Goal: Task Accomplishment & Management: Manage account settings

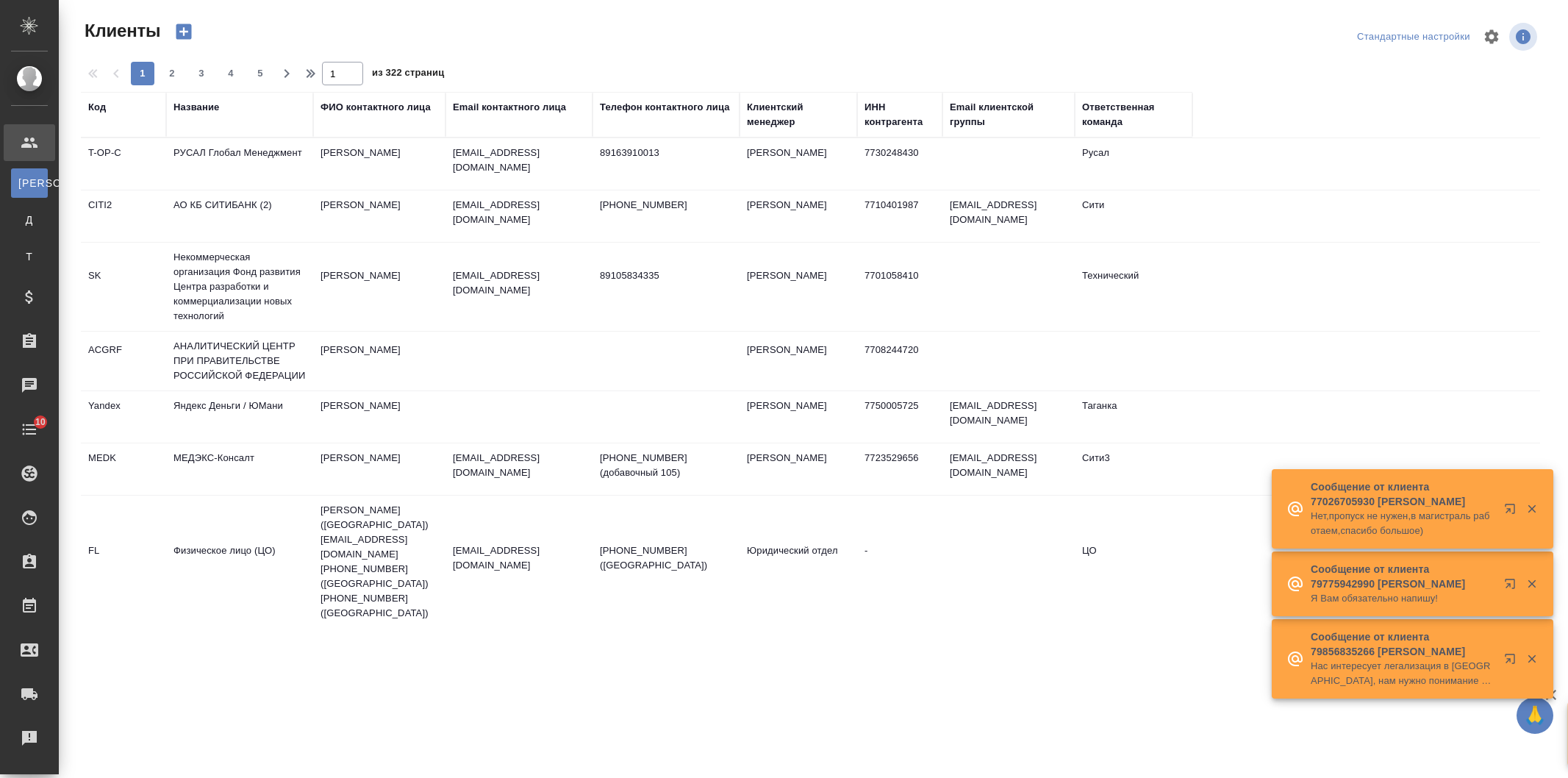
select select "RU"
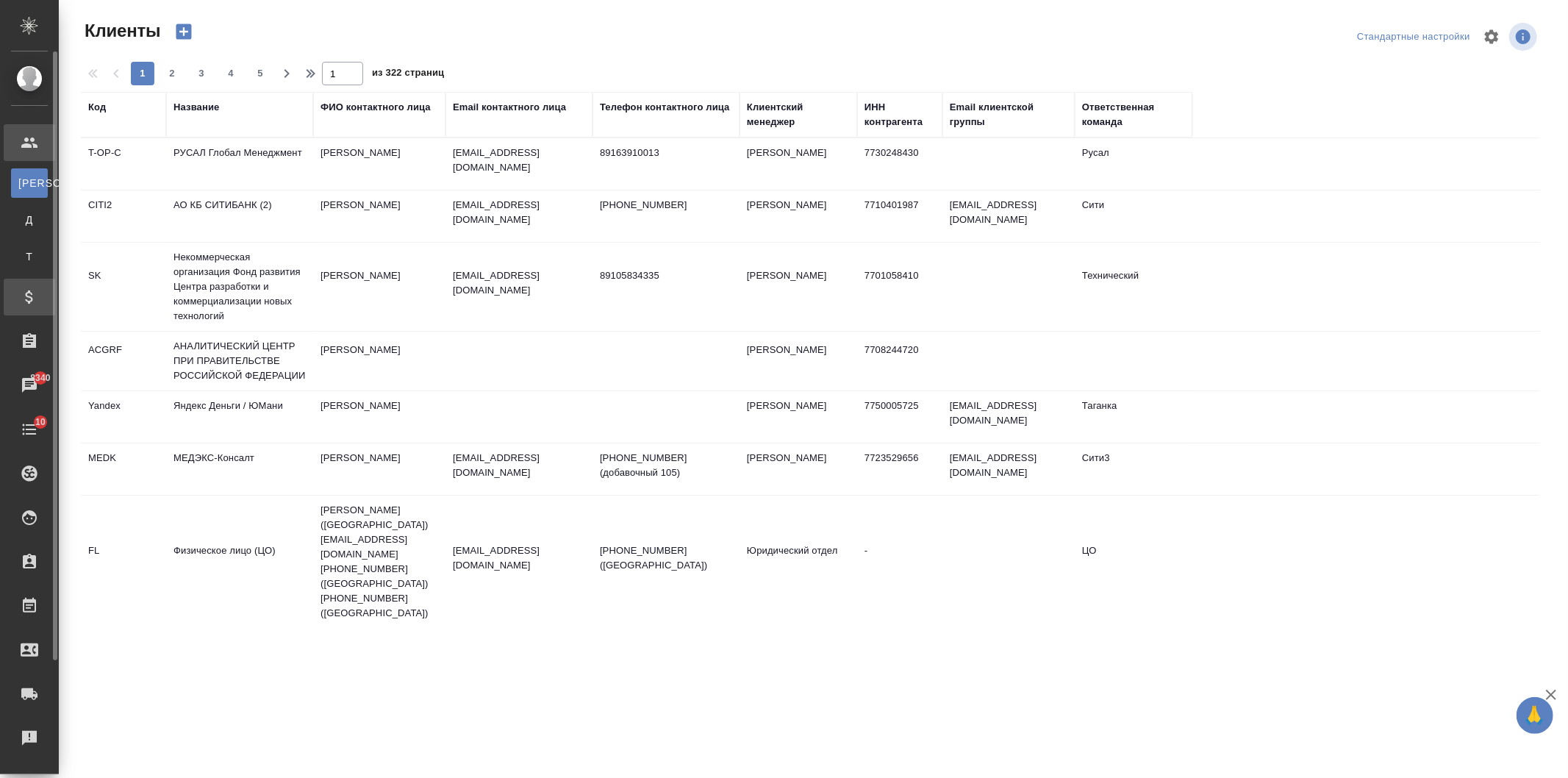
click at [41, 285] on div "Спецификации" at bounding box center [29, 297] width 51 height 37
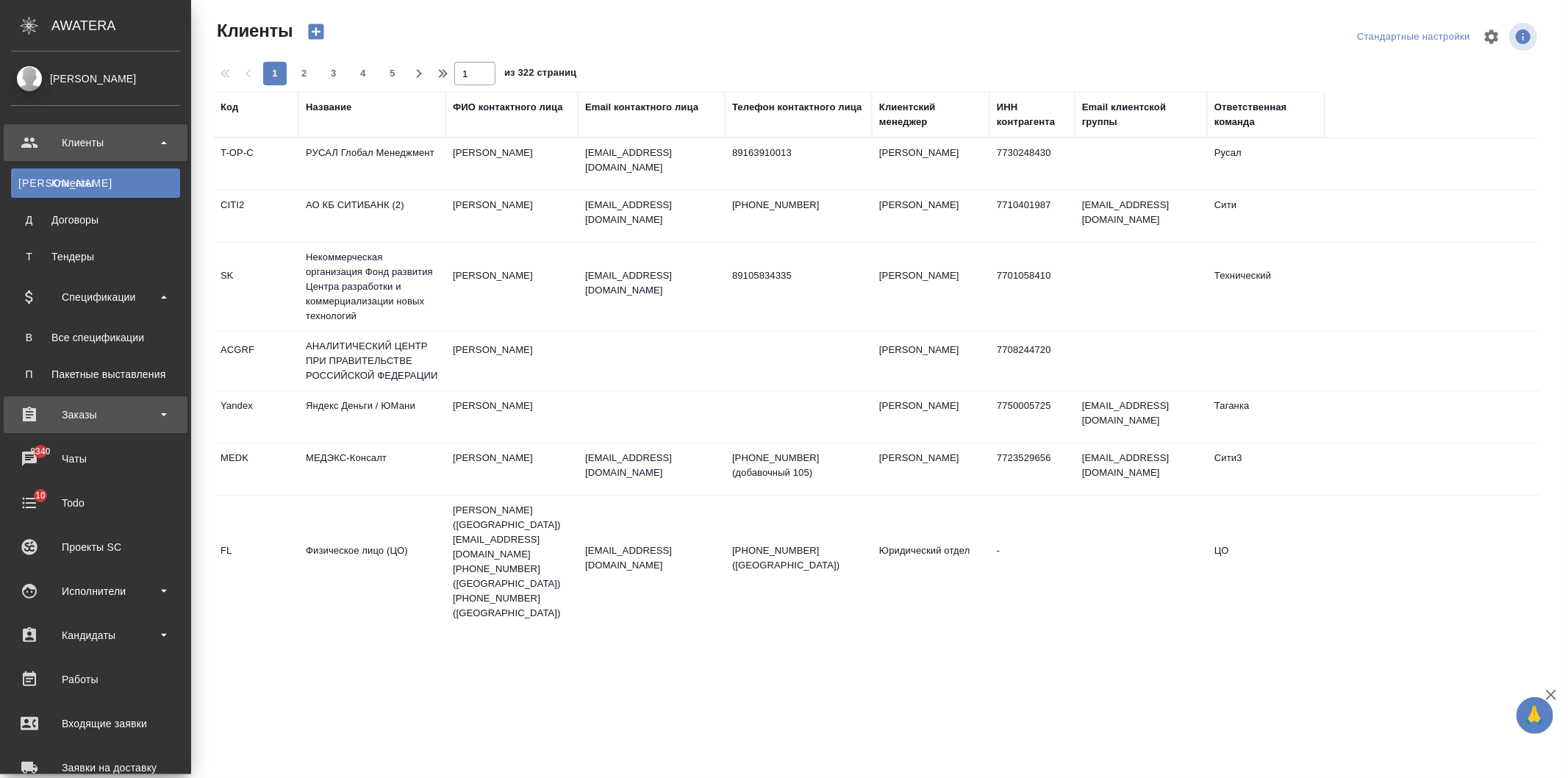
click at [144, 406] on div "Заказы" at bounding box center [96, 414] width 169 height 22
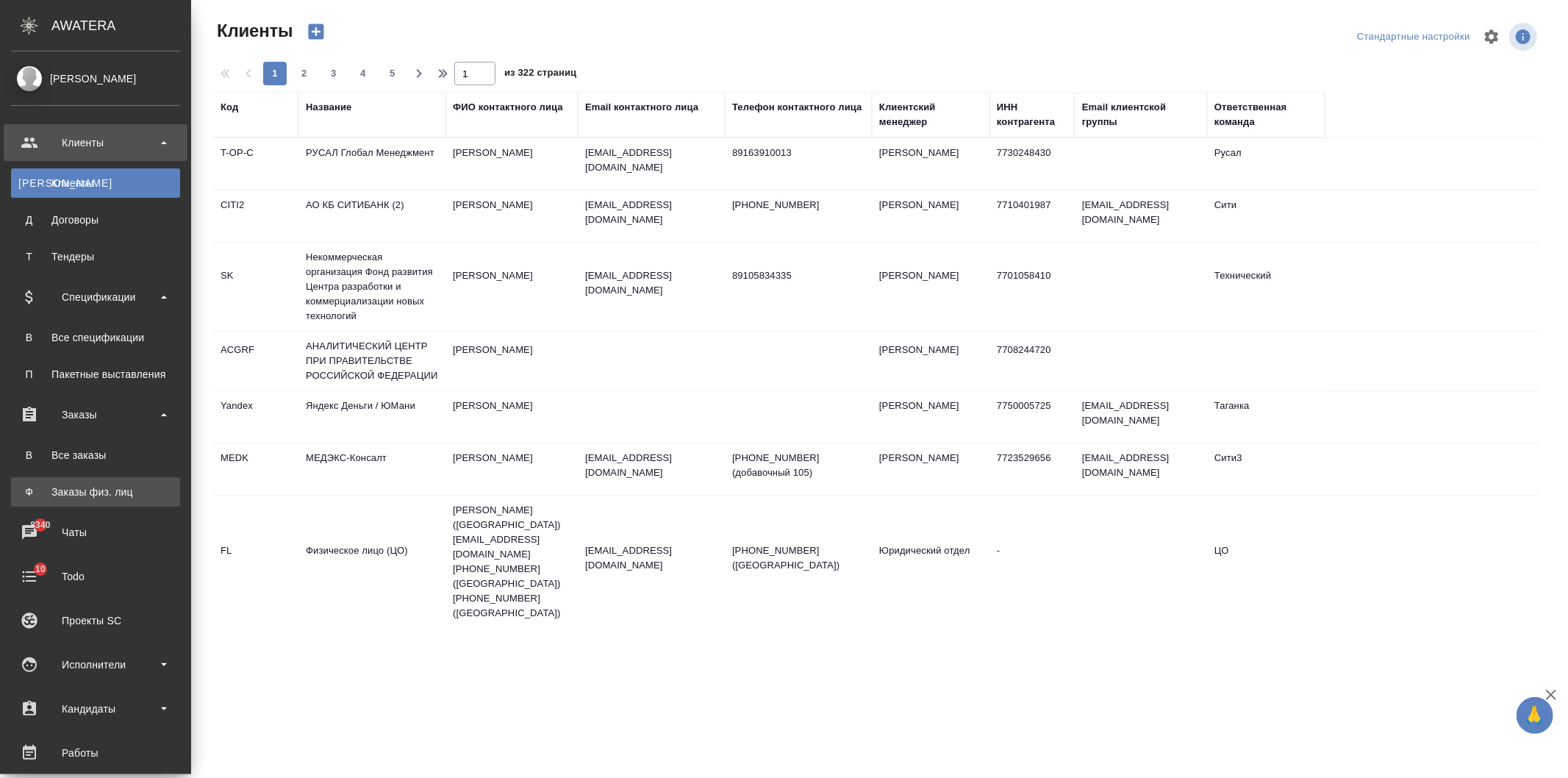
click at [127, 490] on div "Заказы физ. лиц" at bounding box center [96, 491] width 154 height 15
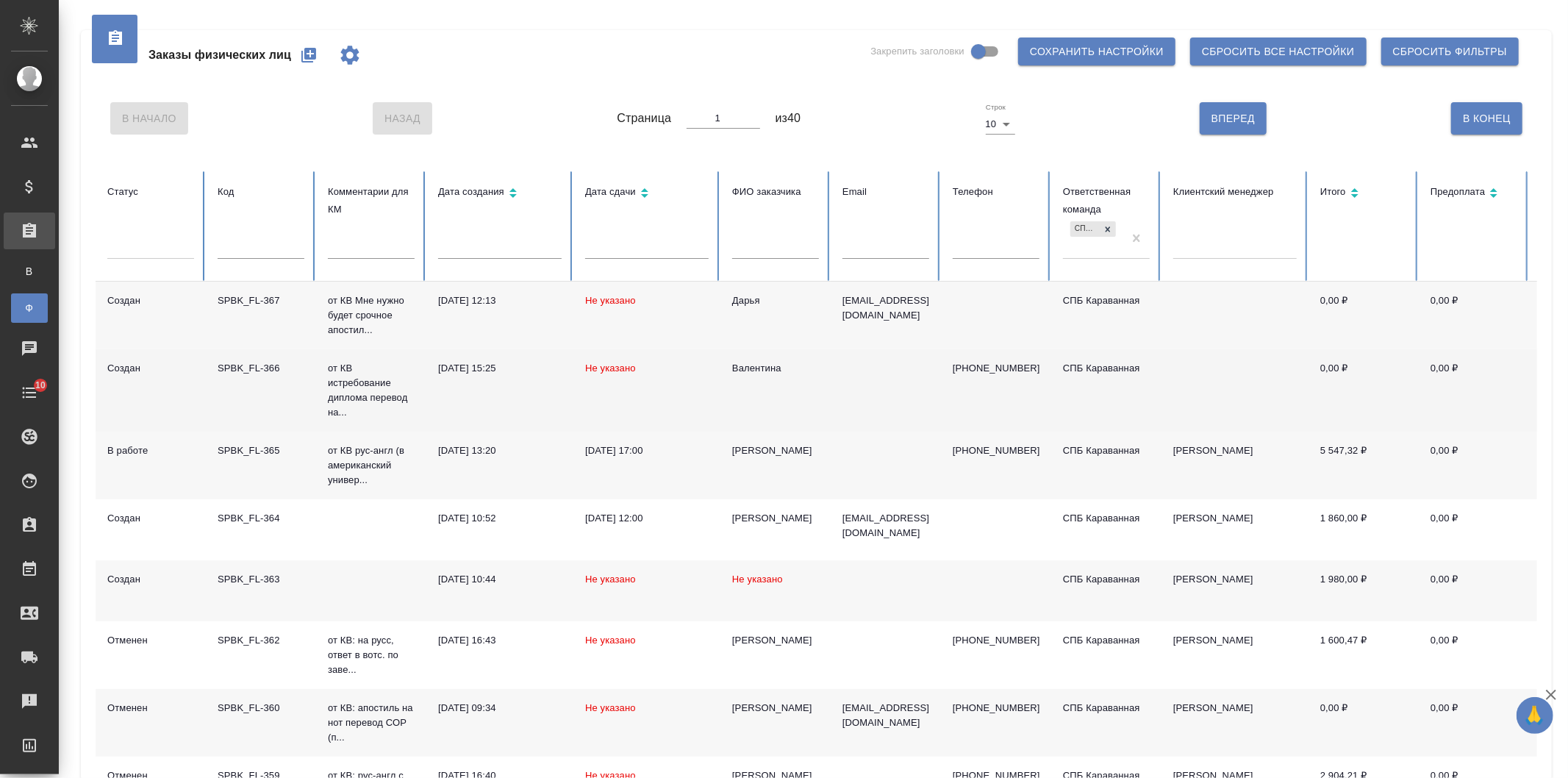
click at [821, 384] on td "Валентина" at bounding box center [775, 390] width 110 height 83
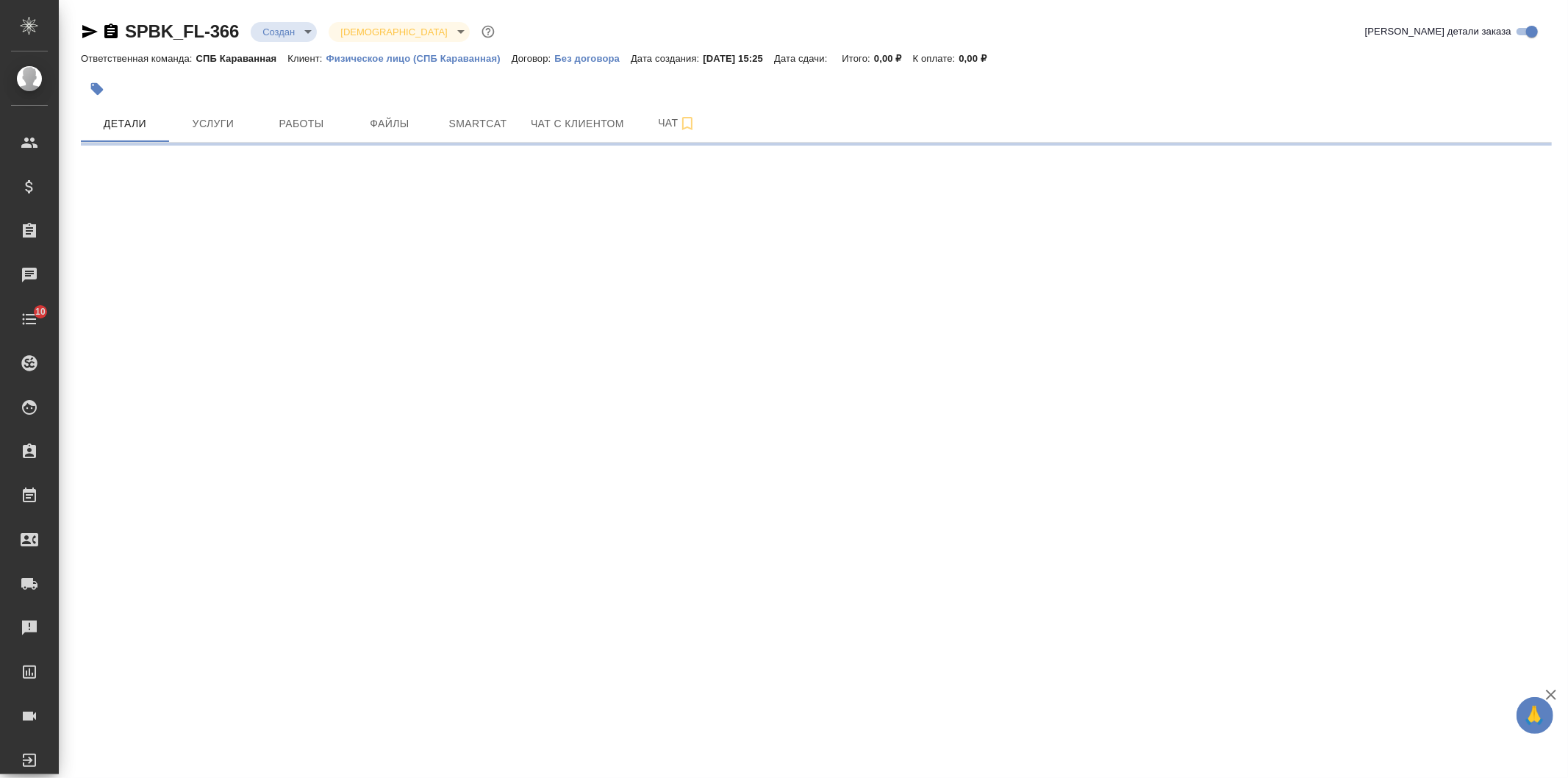
select select "RU"
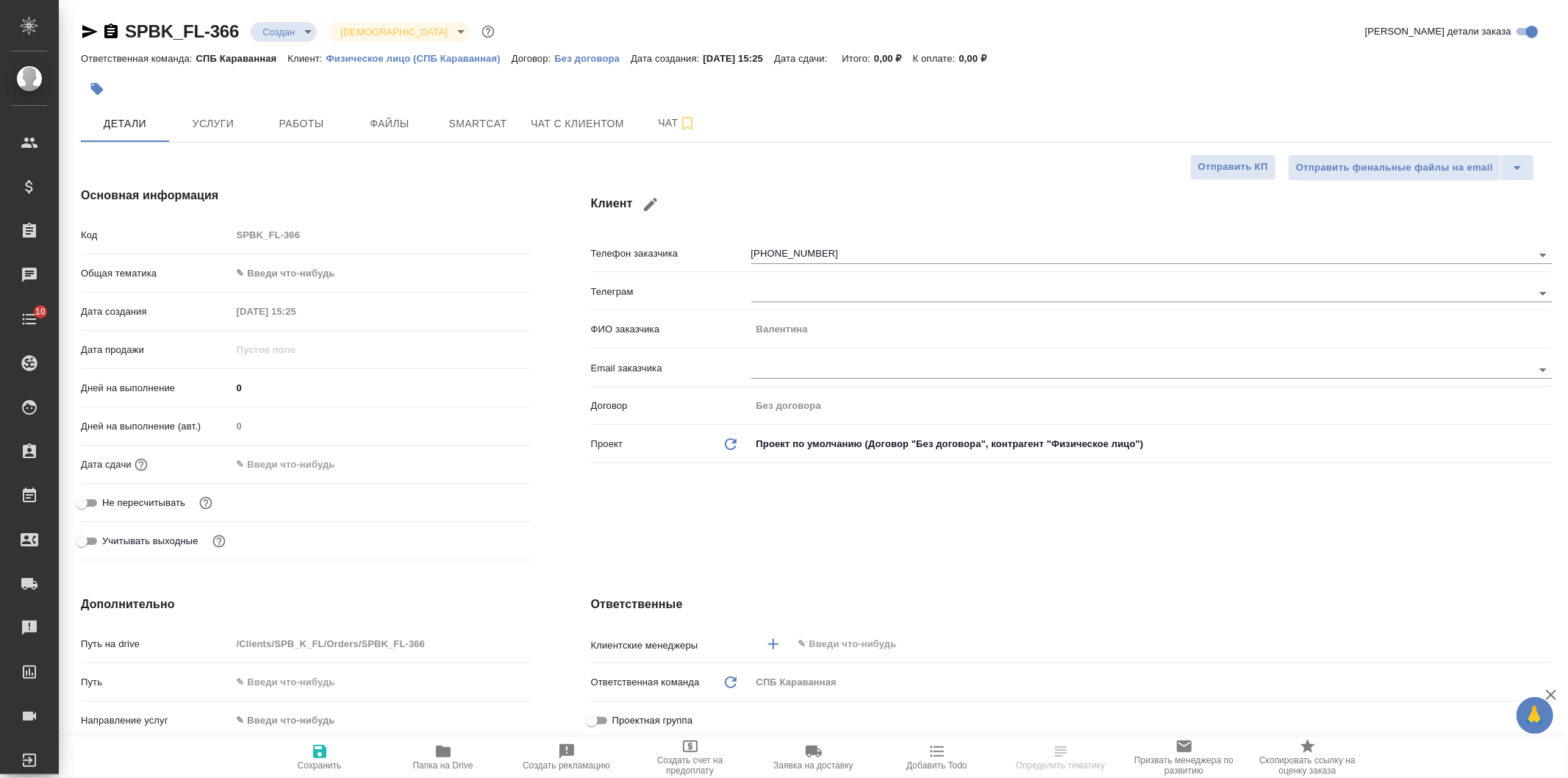
type textarea "x"
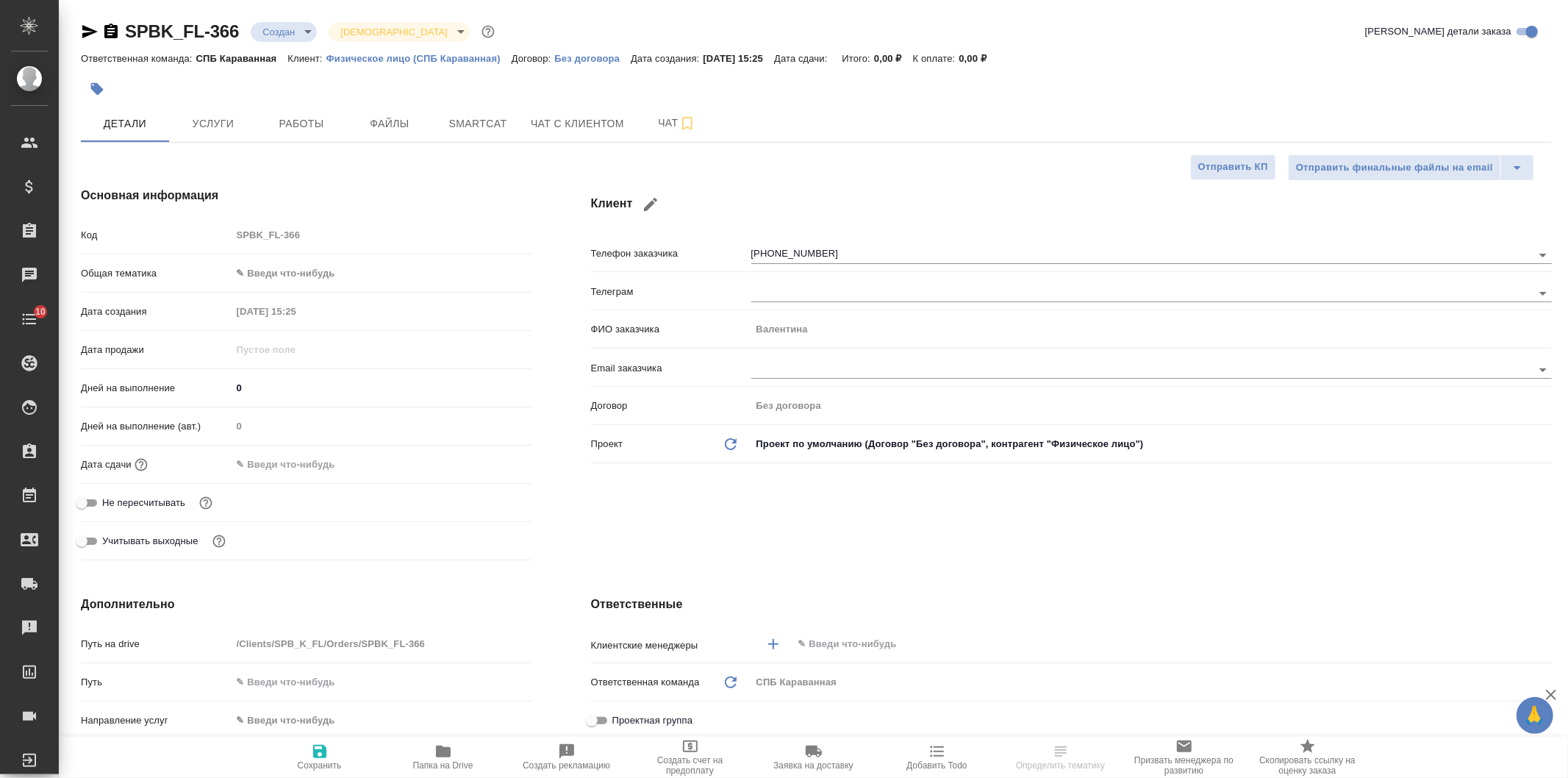
type textarea "x"
click at [651, 121] on span "Чат" at bounding box center [677, 123] width 71 height 18
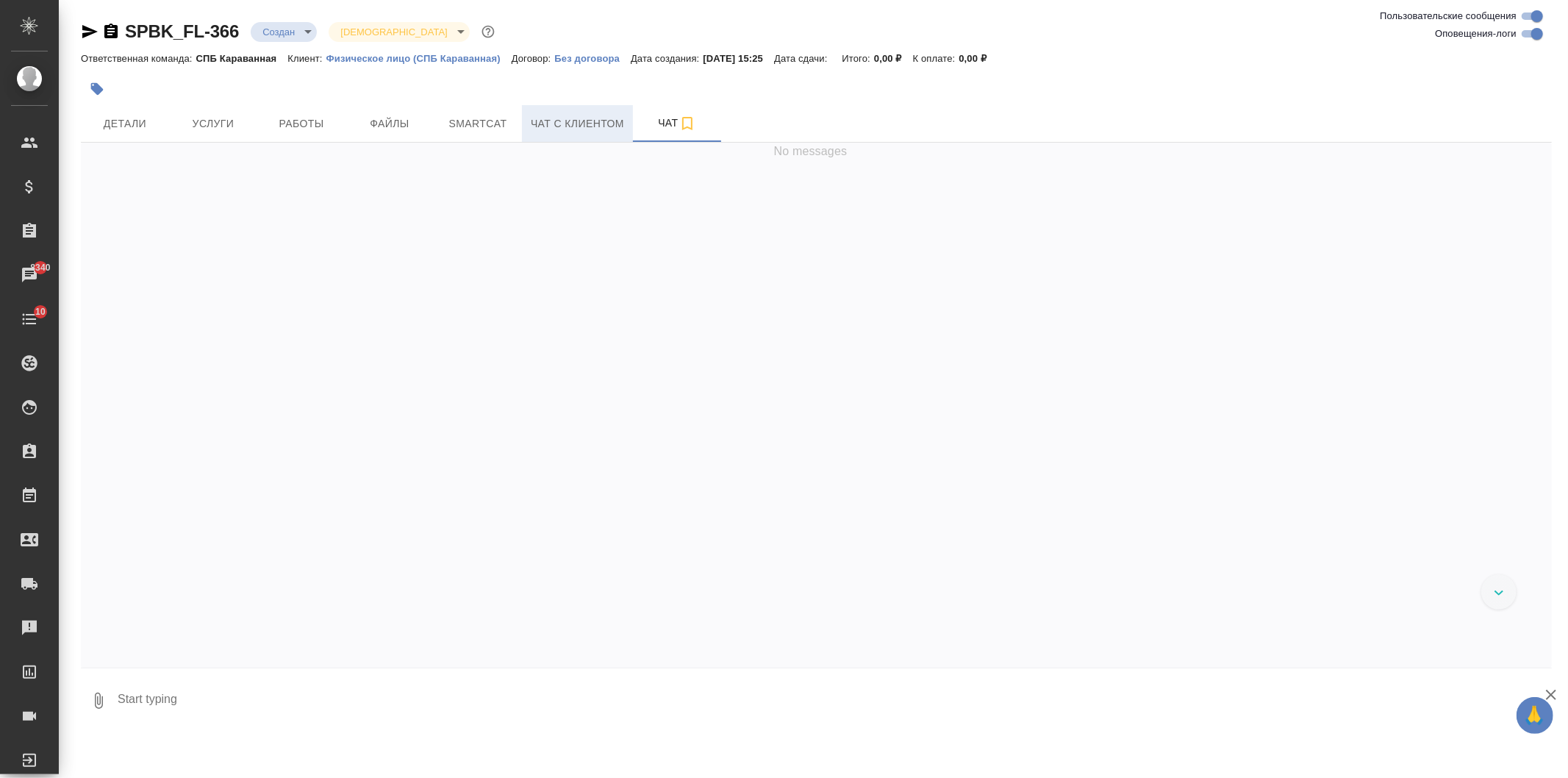
click at [571, 136] on button "Чат с клиентом" at bounding box center [577, 123] width 111 height 37
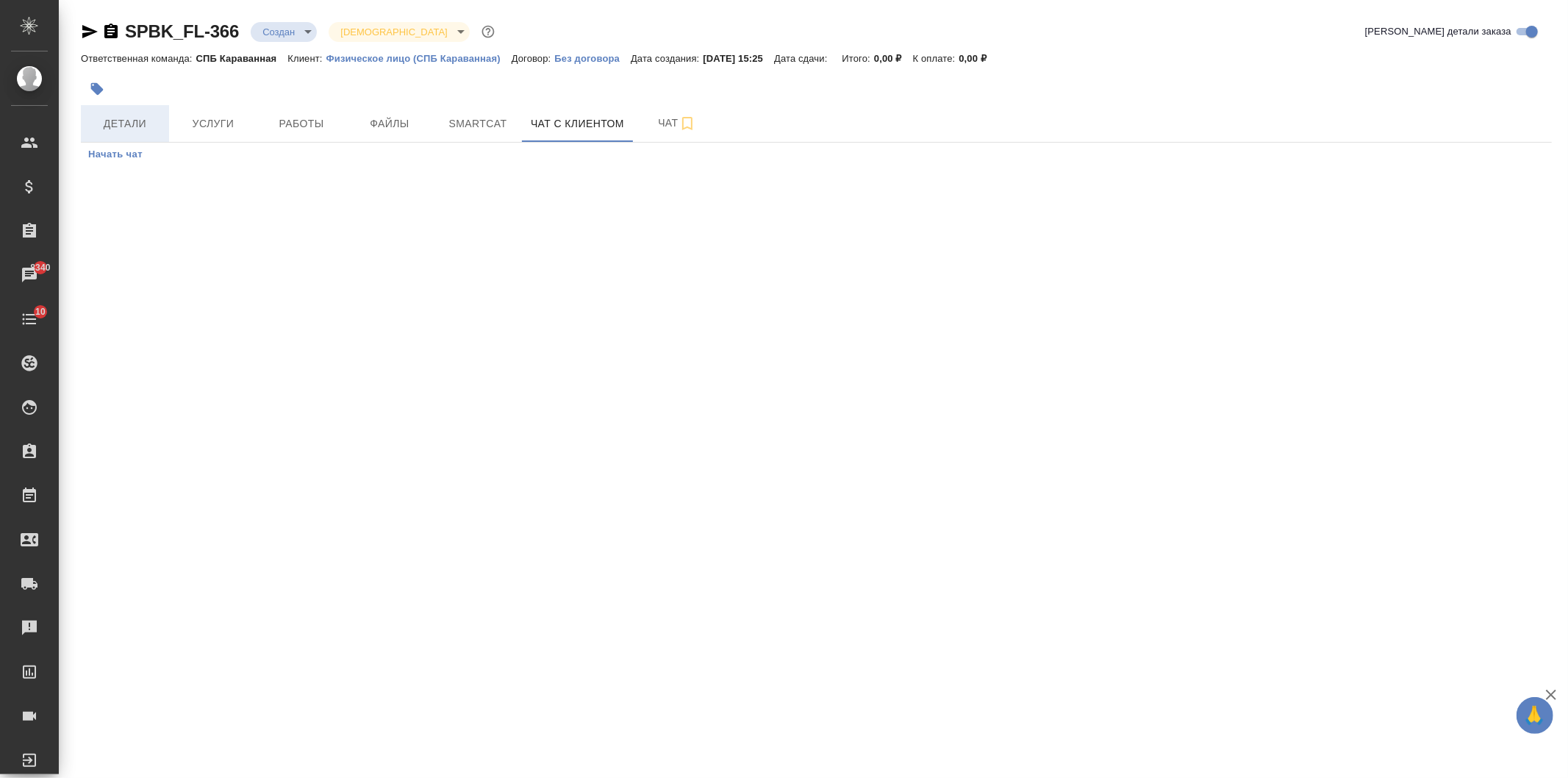
click at [135, 127] on span "Детали" at bounding box center [125, 124] width 71 height 18
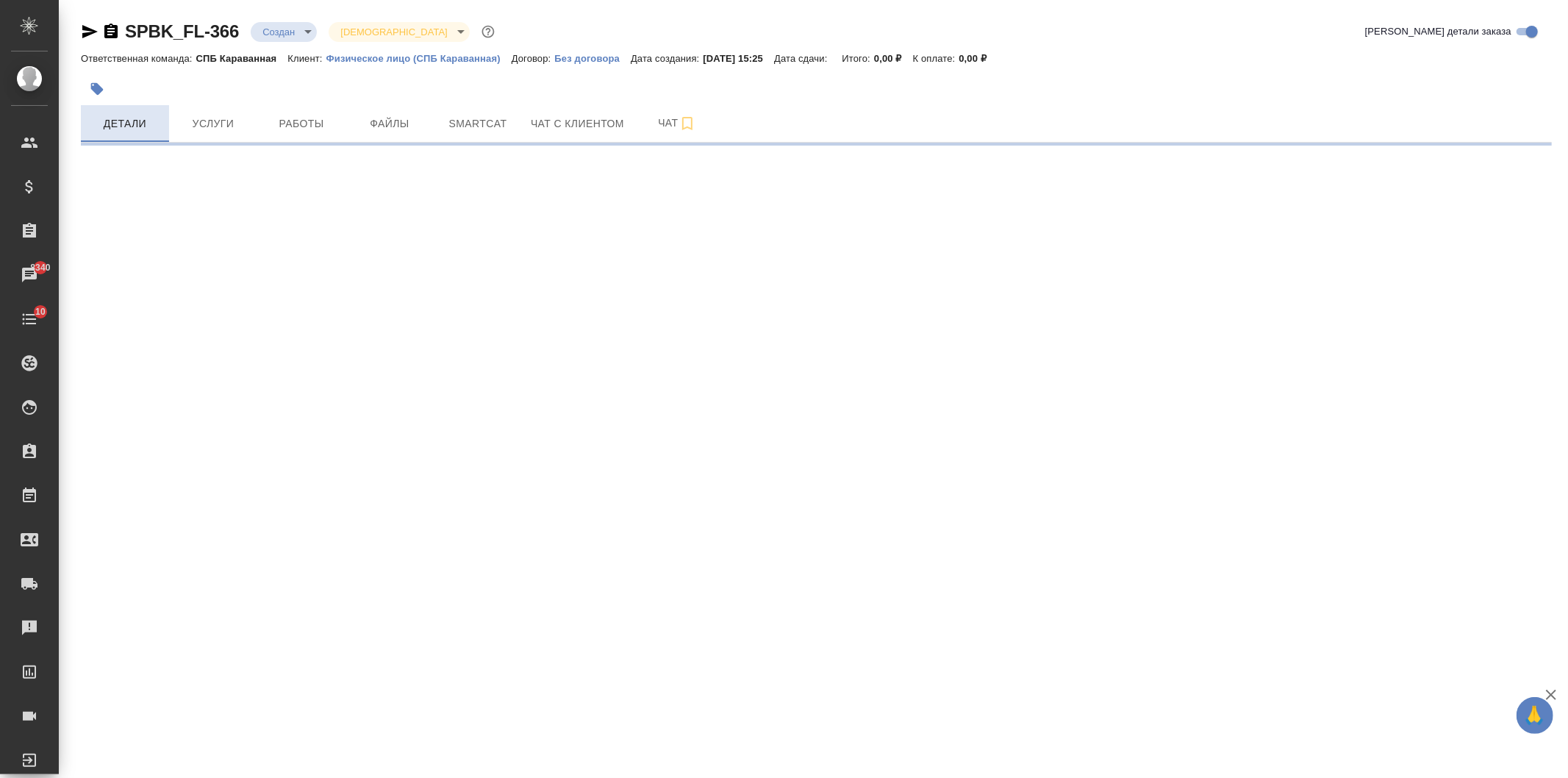
select select "RU"
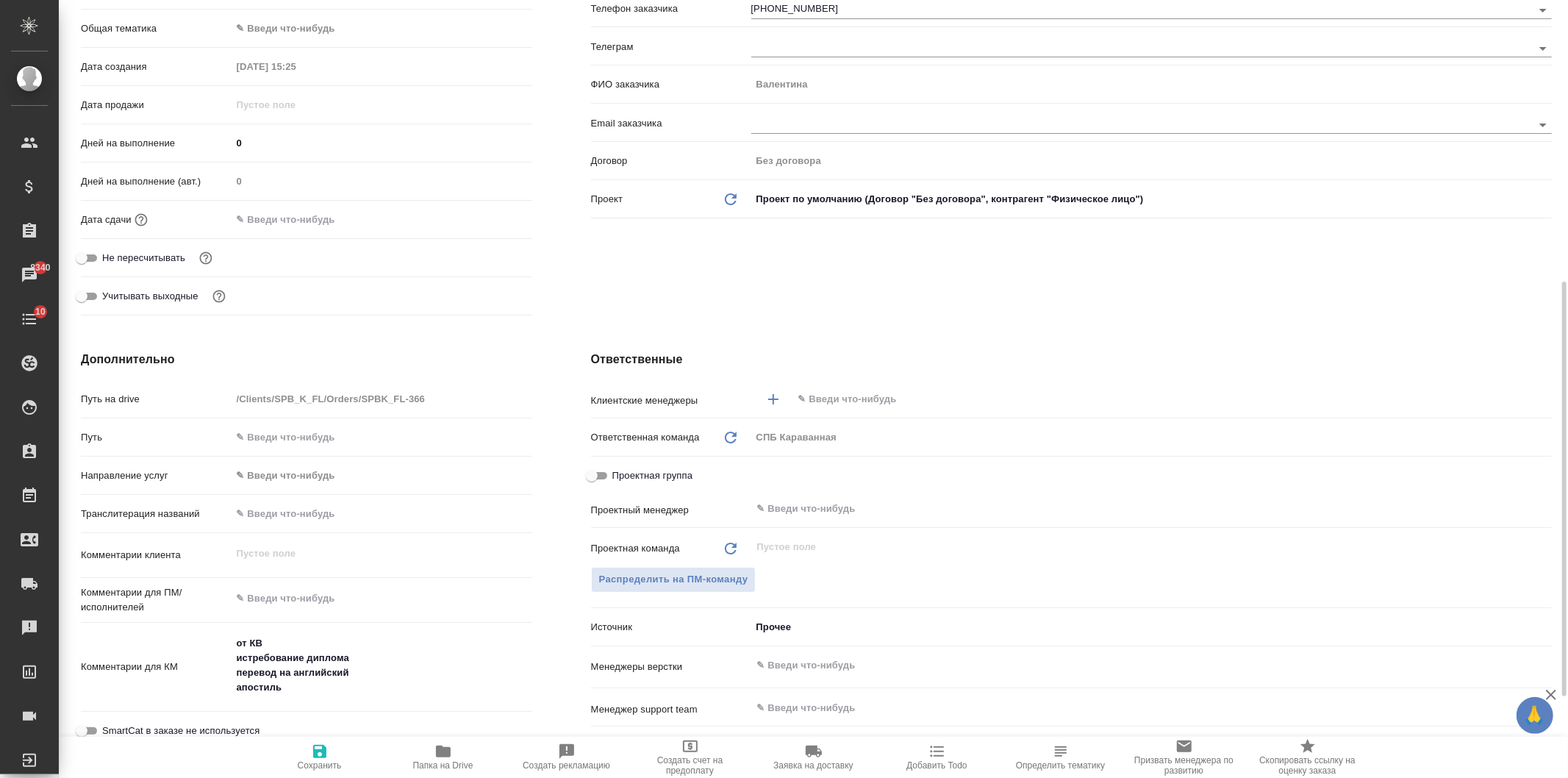
type textarea "x"
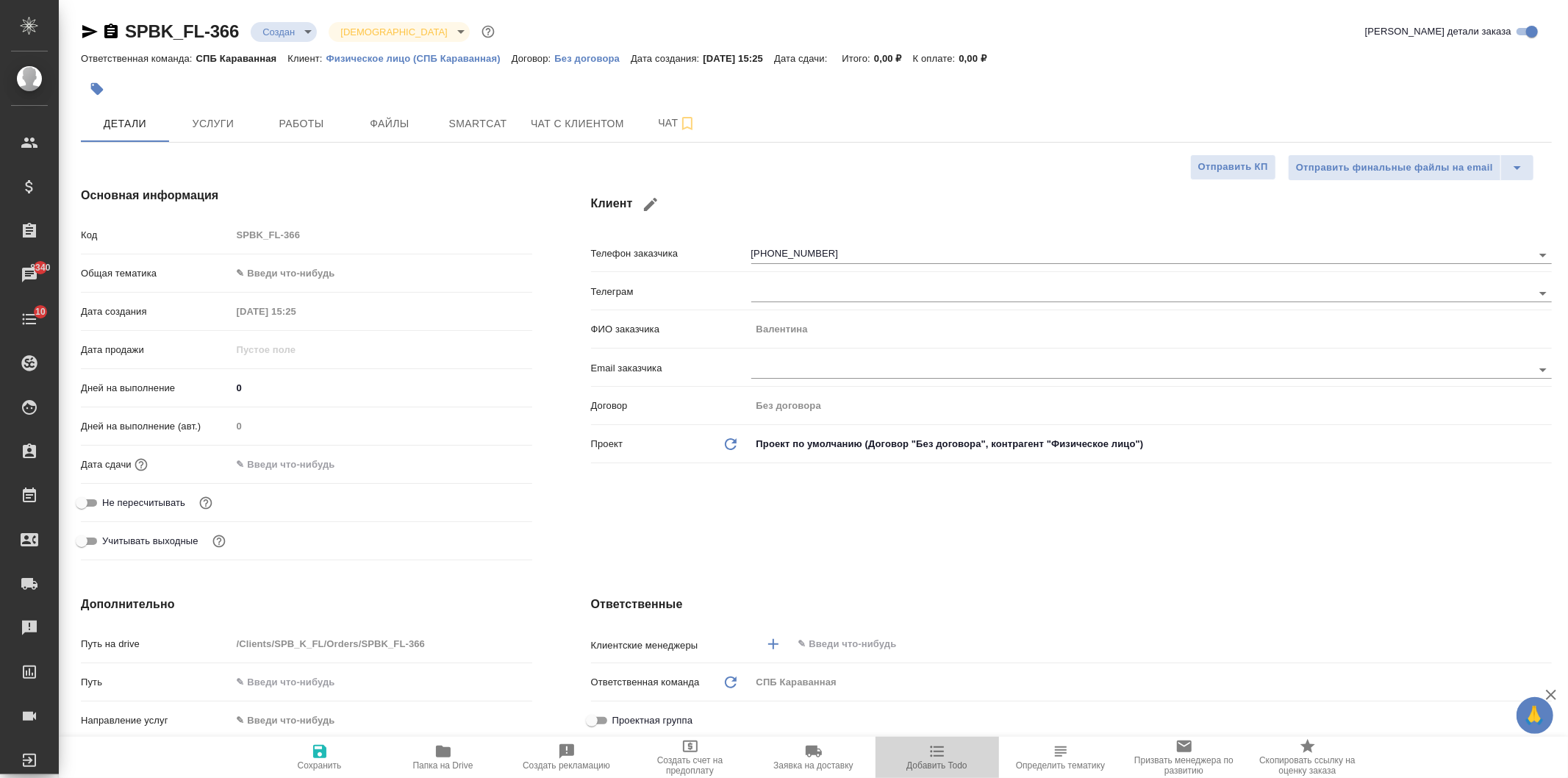
click at [928, 760] on span "Добавить Todo" at bounding box center [937, 764] width 61 height 10
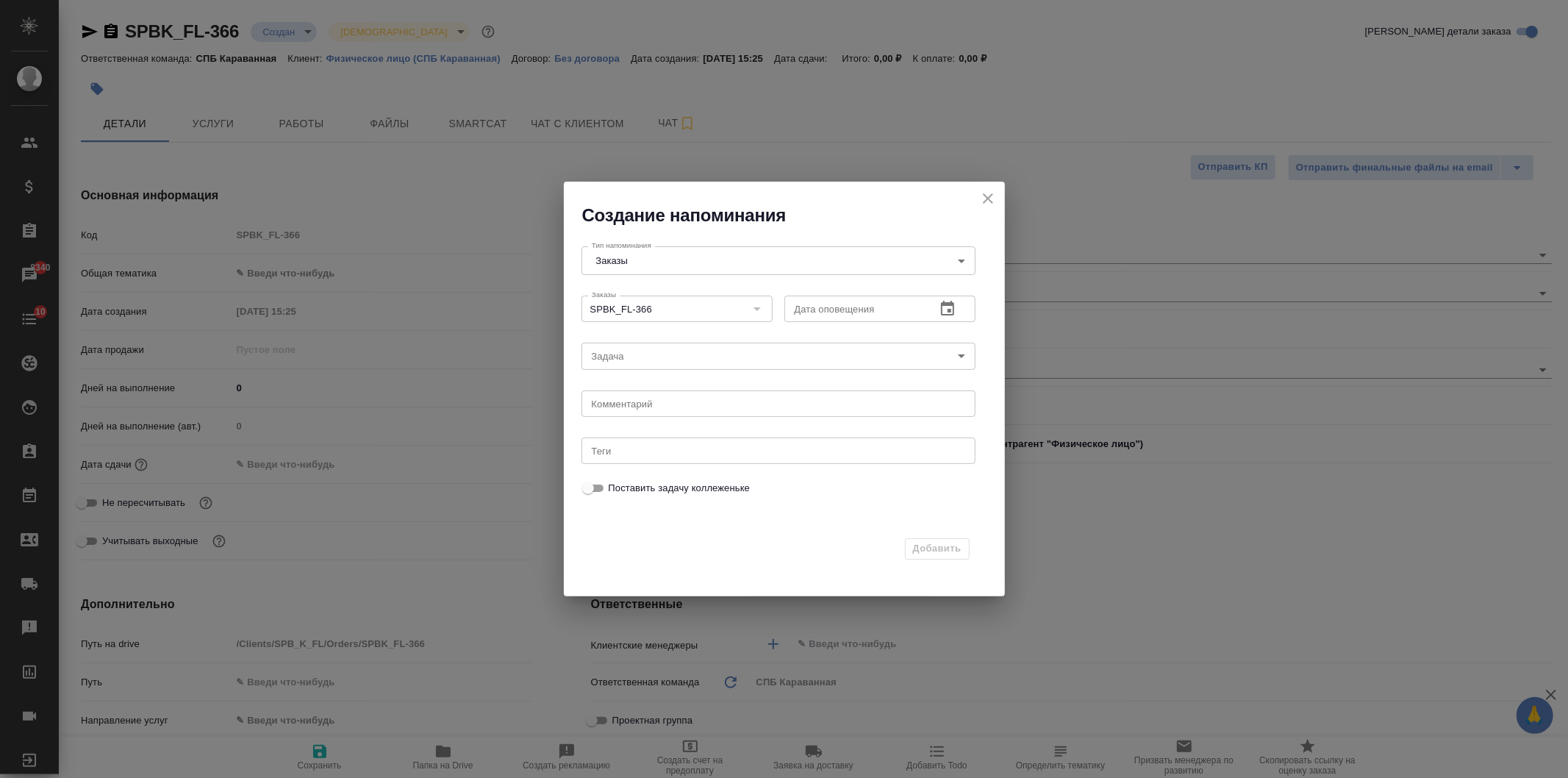
click at [731, 276] on div "Тип напоминания Заказы Orders Тип напоминания" at bounding box center [778, 258] width 406 height 49
click at [749, 252] on body "🙏 .cls-1 fill:#fff; AWATERA Ivanova Arina Клиенты Спецификации Заказы 8340 Чаты…" at bounding box center [784, 389] width 1568 height 778
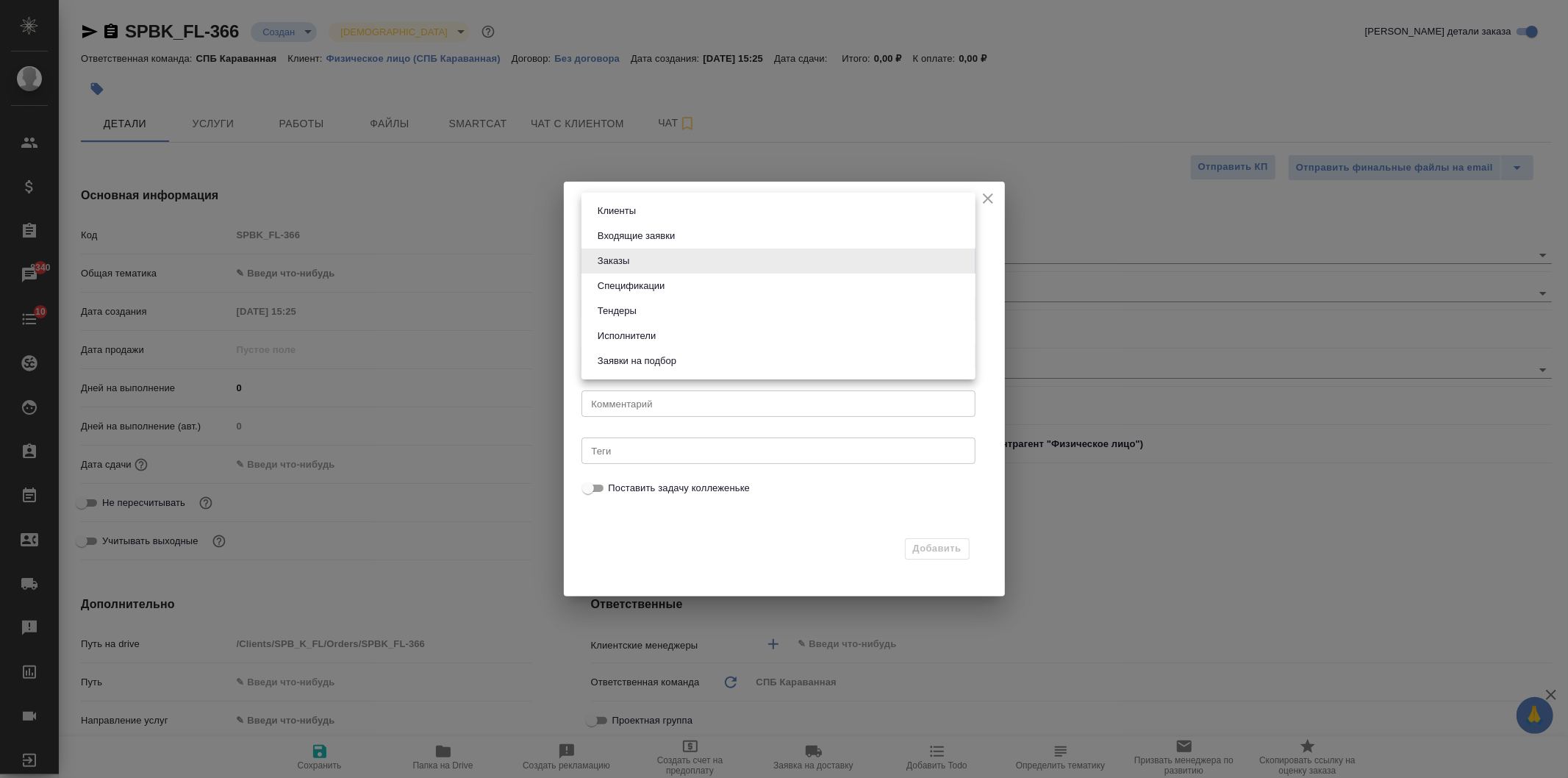
click at [738, 198] on li "Клиенты" at bounding box center [778, 210] width 394 height 25
type input "Clients"
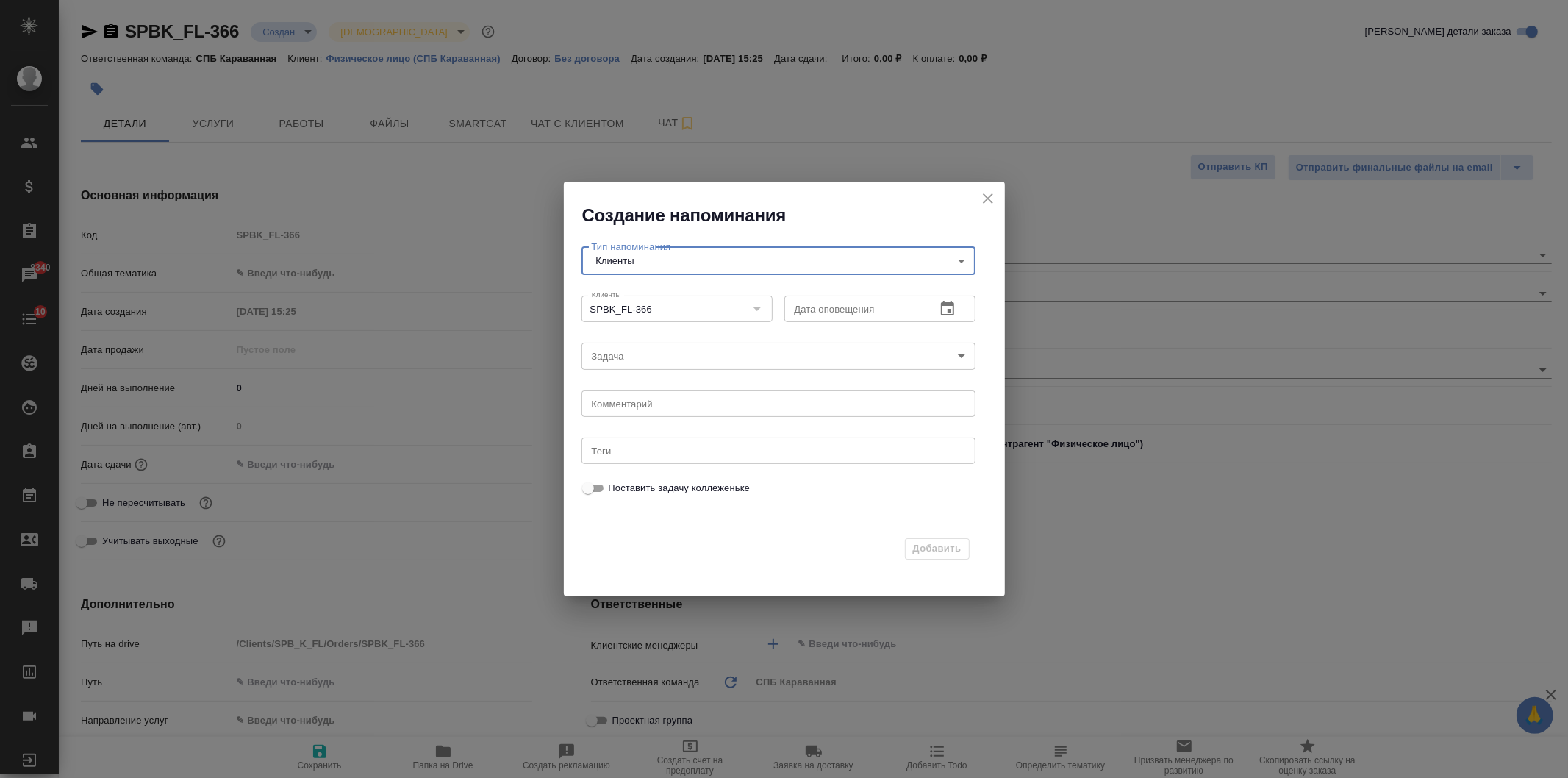
click at [671, 362] on body "🙏 .cls-1 fill:#fff; AWATERA Ivanova Arina Клиенты Спецификации Заказы 8340 Чаты…" at bounding box center [784, 389] width 1568 height 778
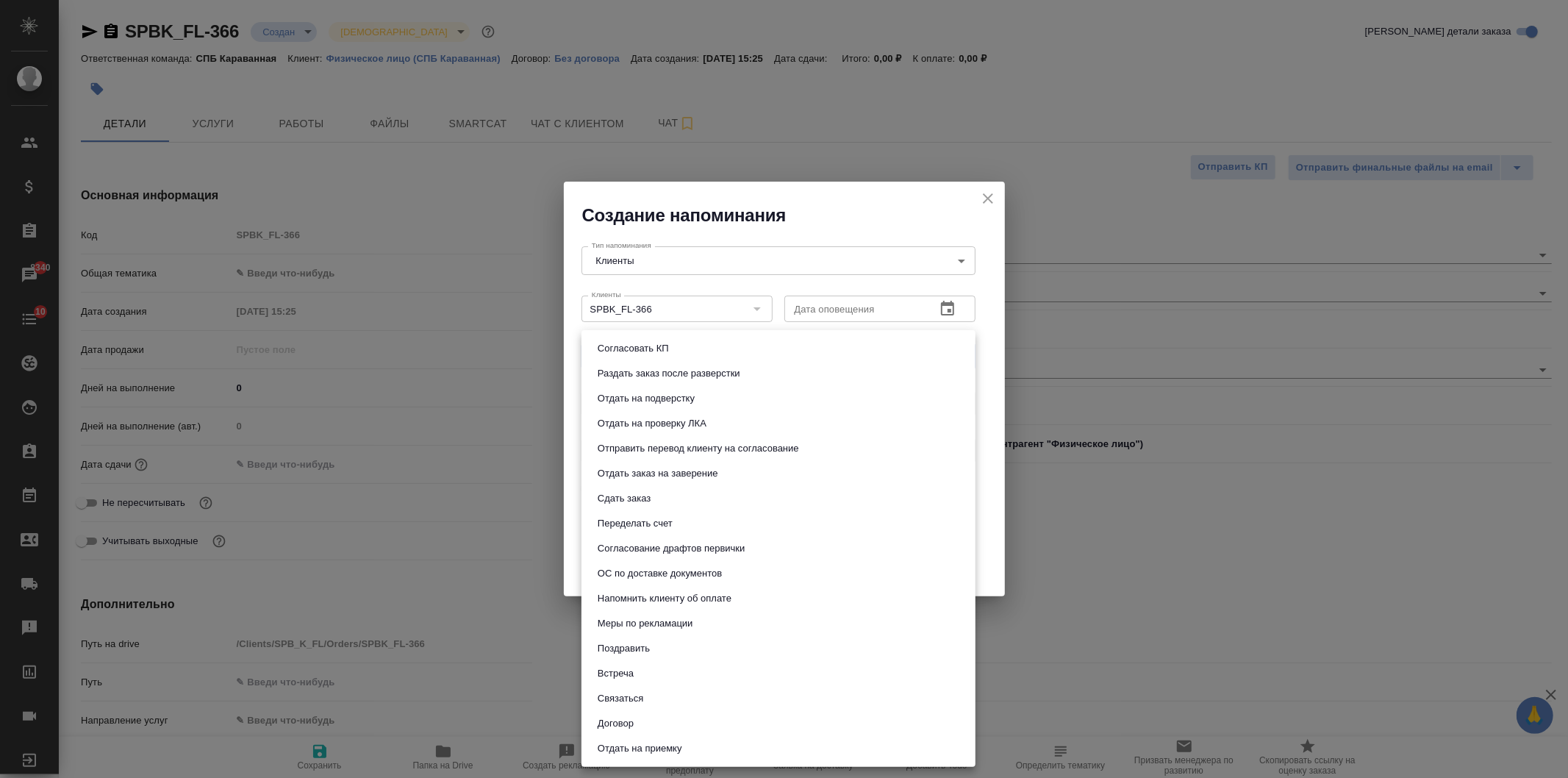
click at [681, 702] on li "Связаться" at bounding box center [778, 698] width 394 height 25
type input "Связаться"
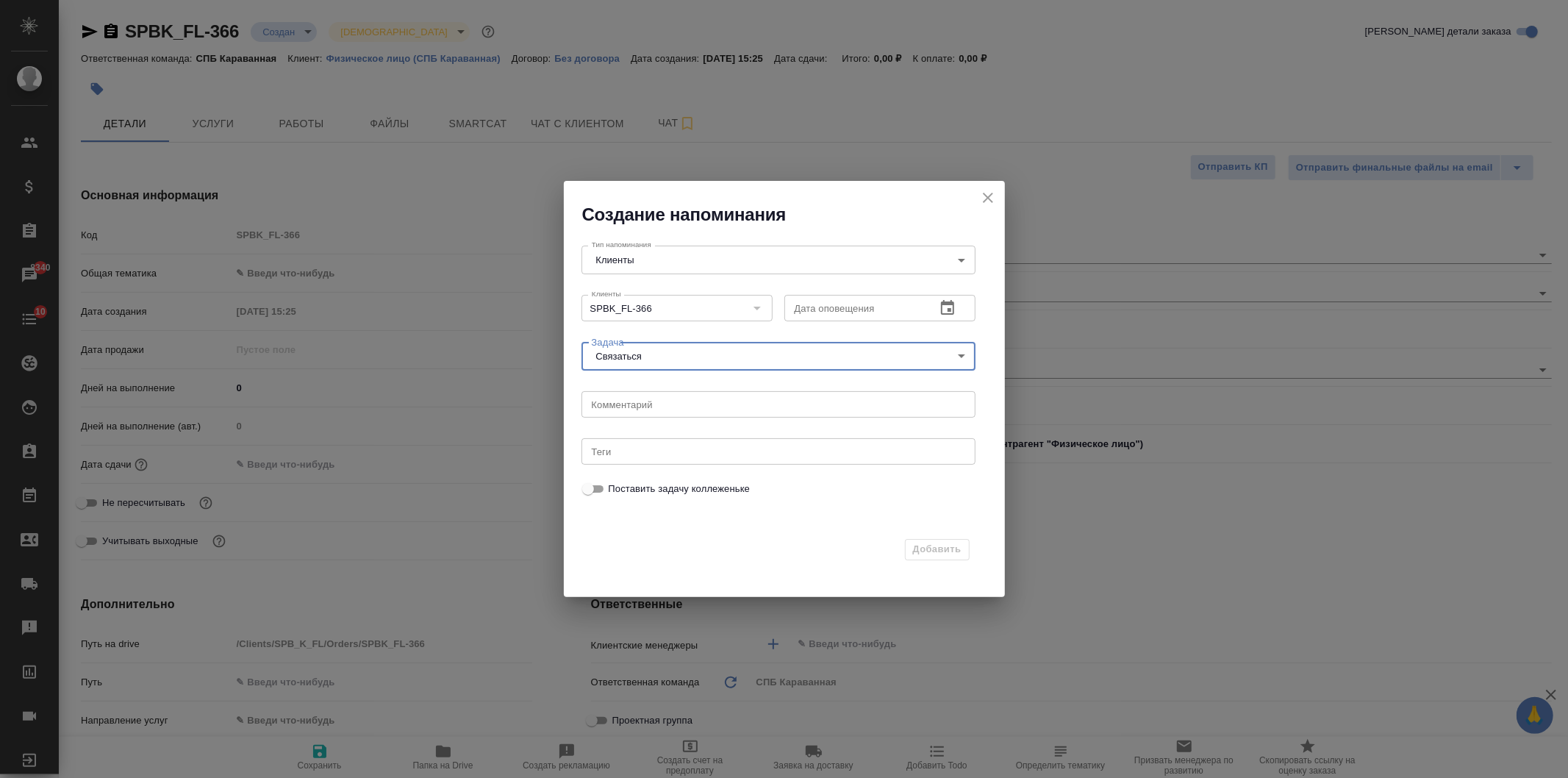
click at [833, 310] on input "text" at bounding box center [854, 308] width 140 height 27
click at [944, 316] on icon "button" at bounding box center [947, 308] width 17 height 17
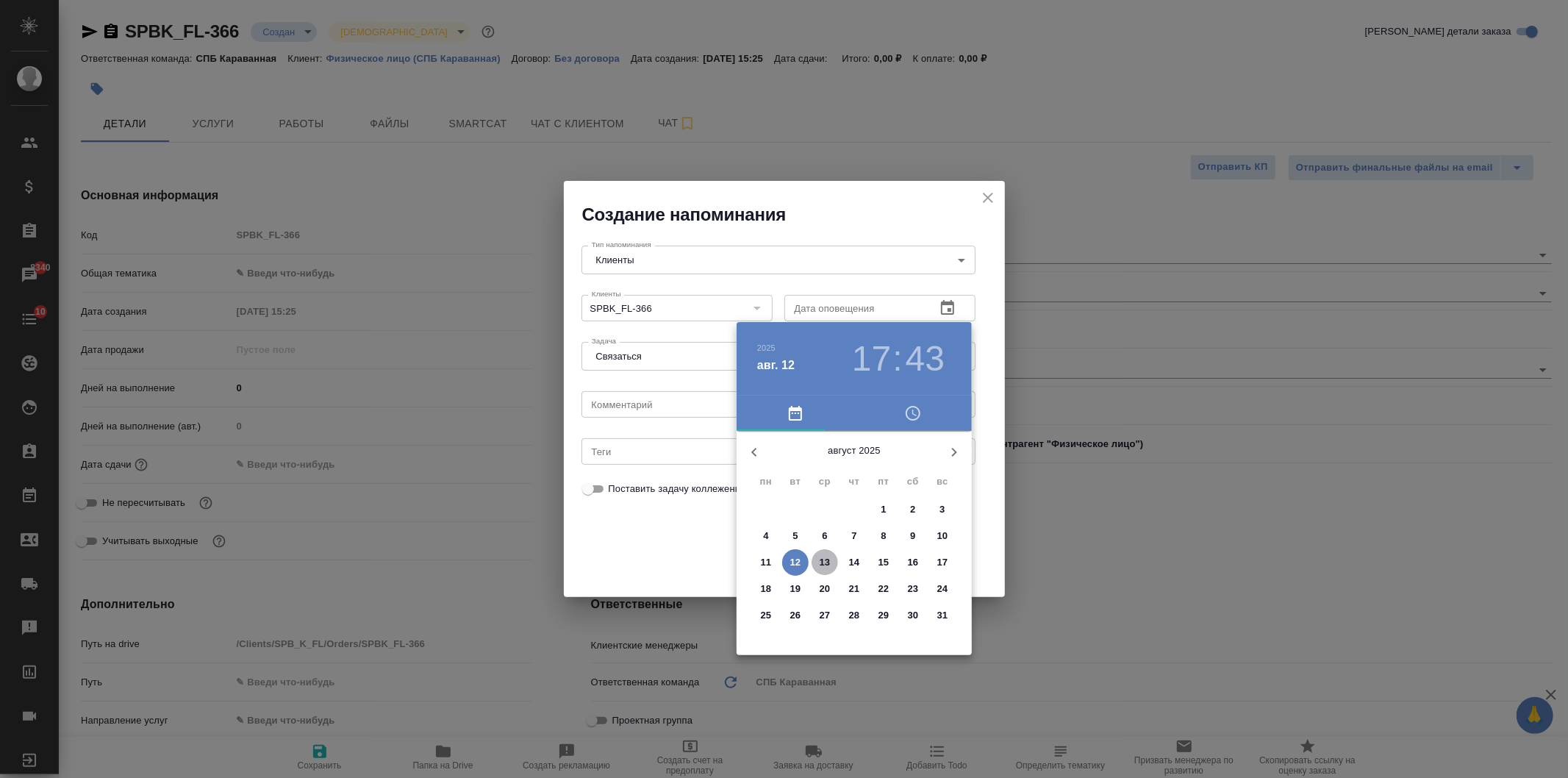
click at [829, 557] on p "13" at bounding box center [825, 562] width 11 height 15
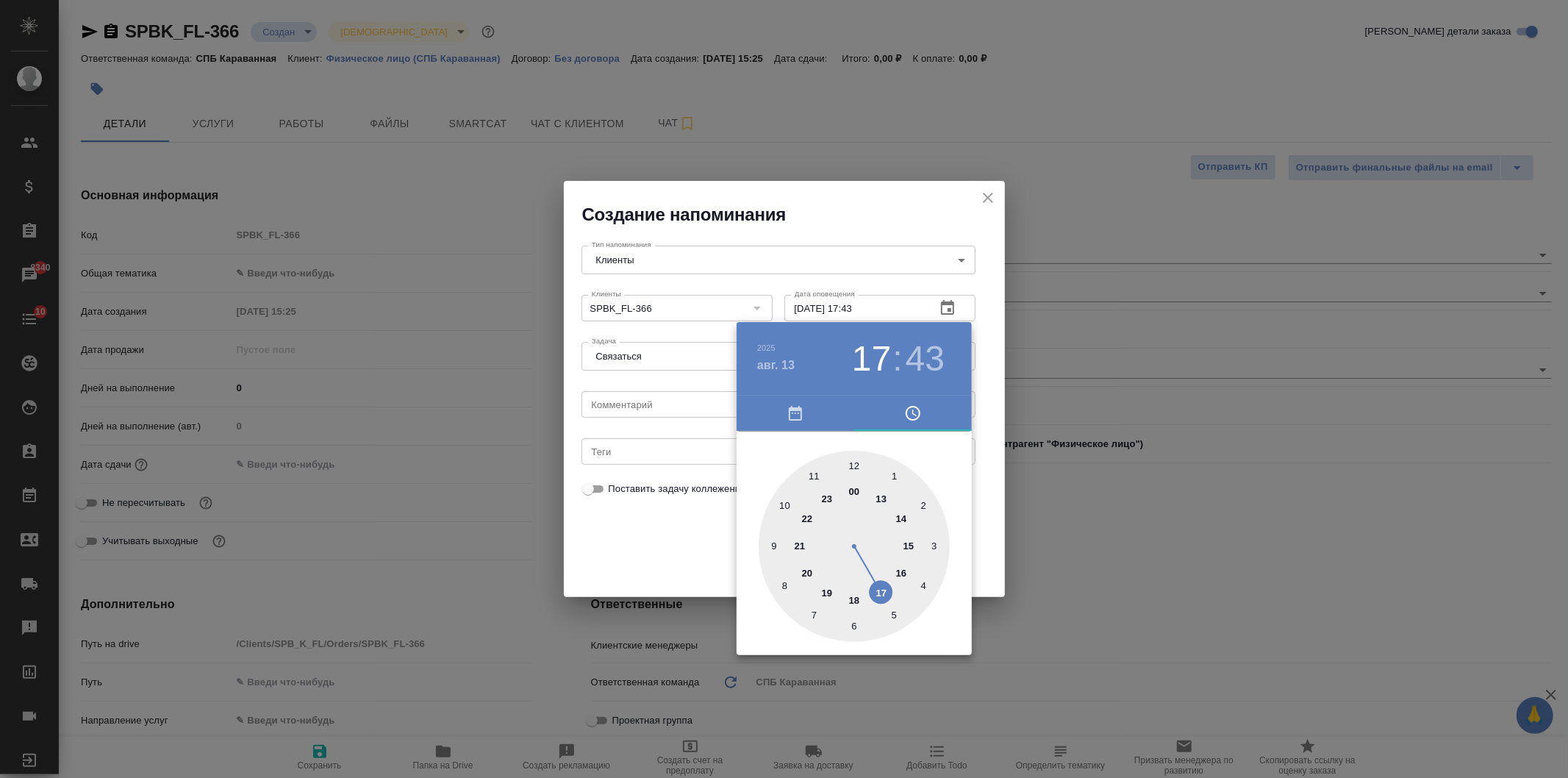
click at [855, 468] on div at bounding box center [854, 546] width 191 height 191
click at [852, 472] on div at bounding box center [854, 546] width 191 height 191
type input "13.08.2025 12:00"
click at [679, 530] on div at bounding box center [784, 389] width 1568 height 778
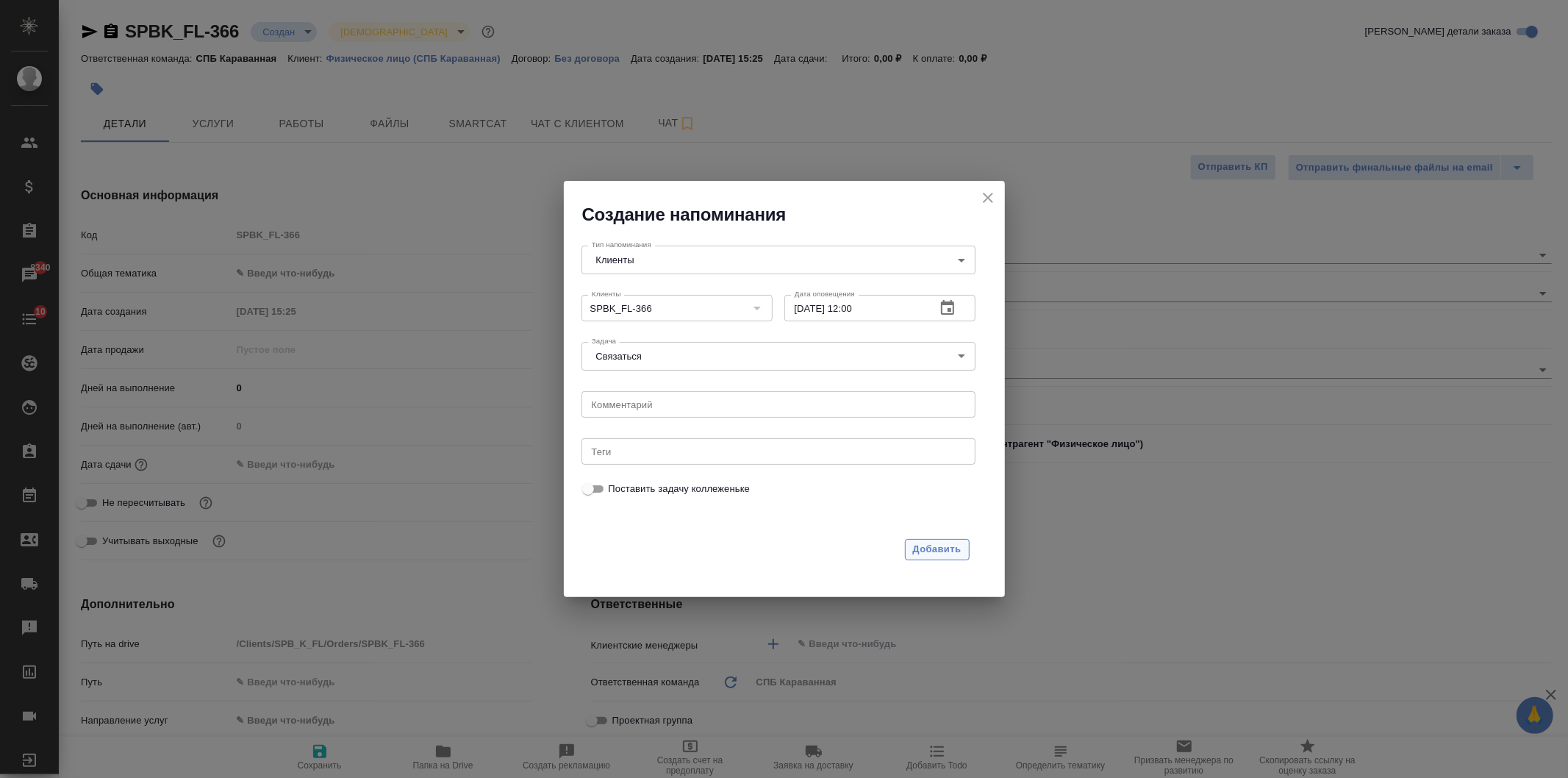
click at [933, 549] on span "Добавить" at bounding box center [937, 549] width 49 height 17
type input "Orders"
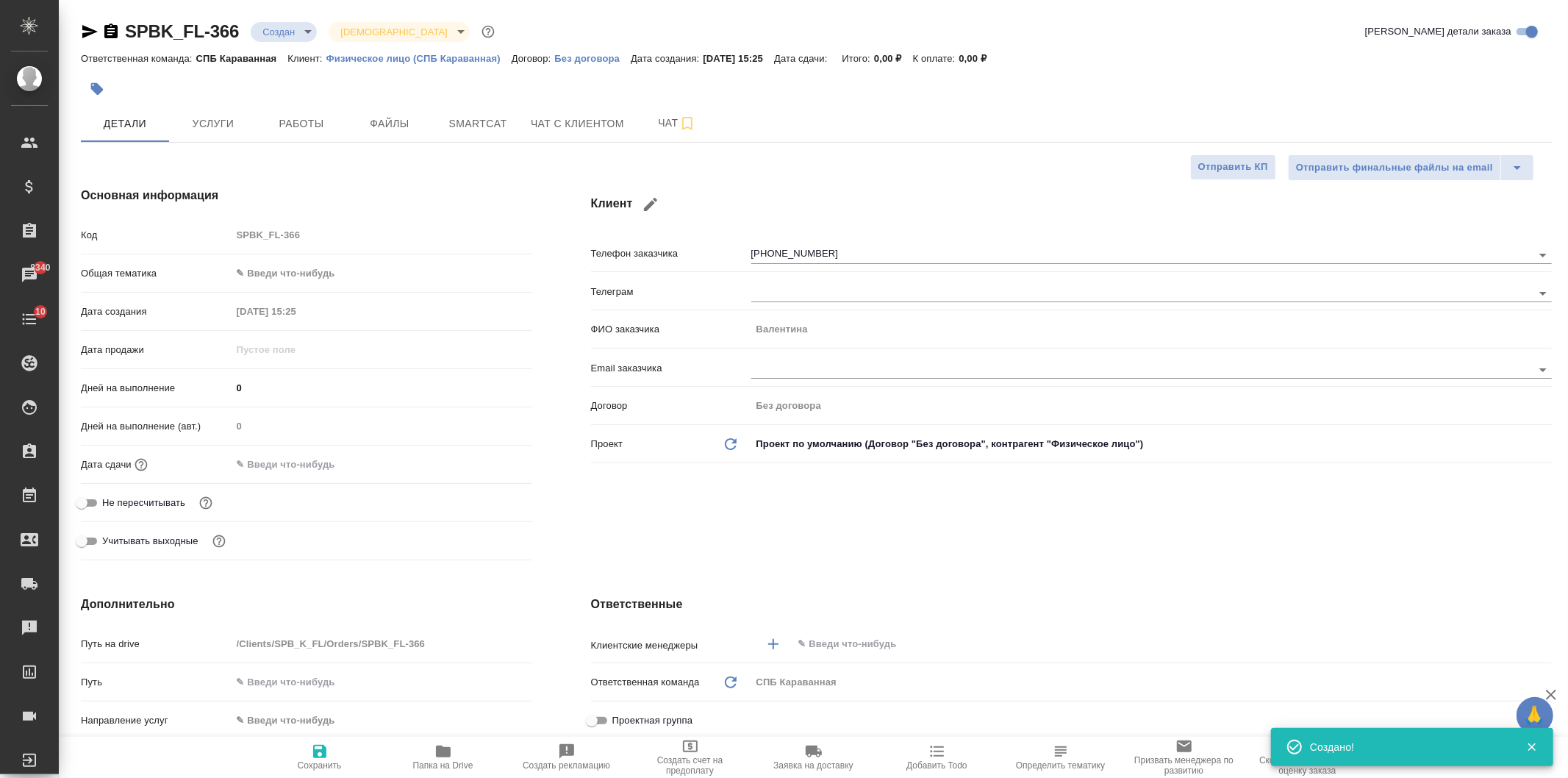
type textarea "x"
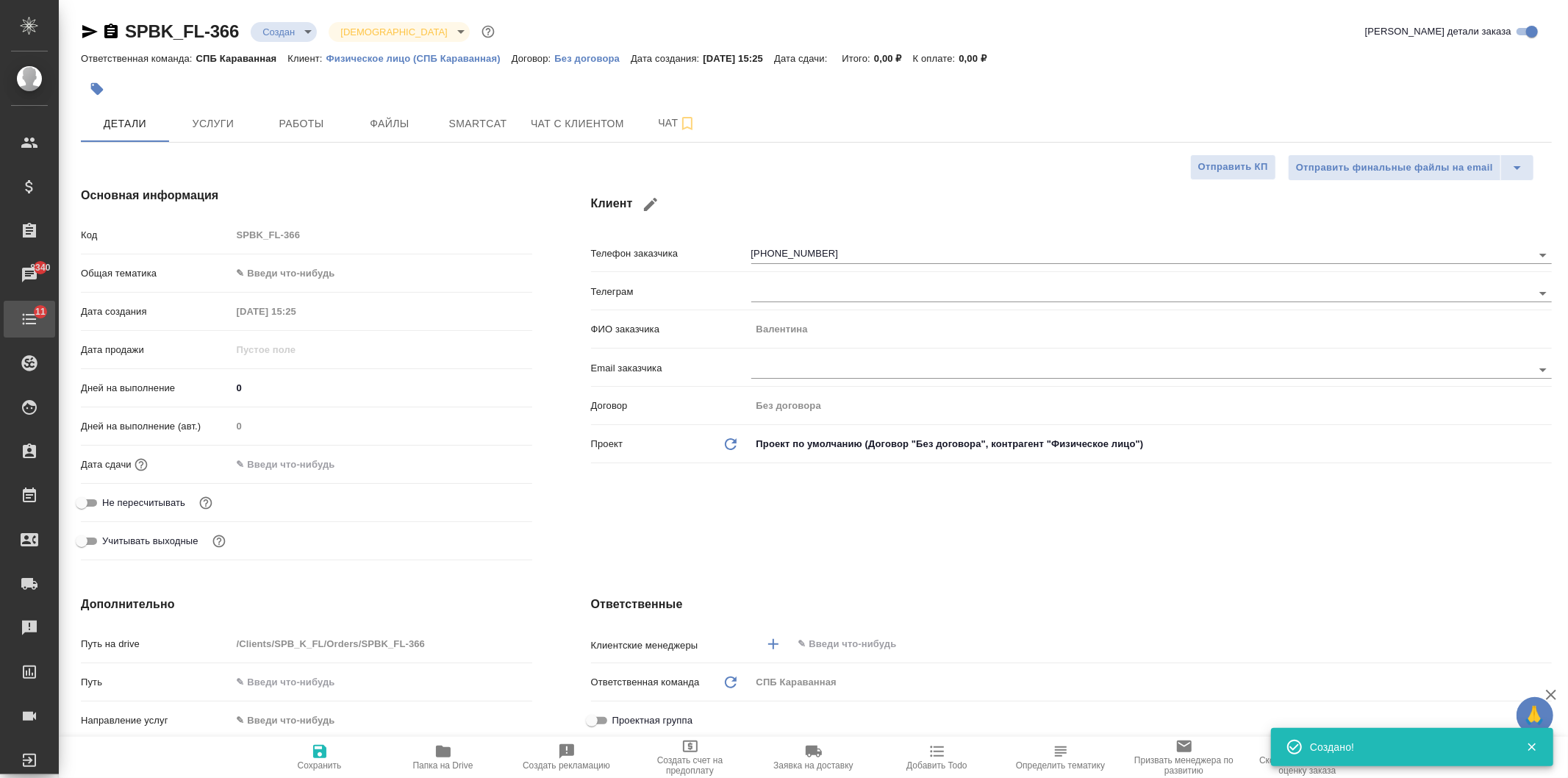
type textarea "x"
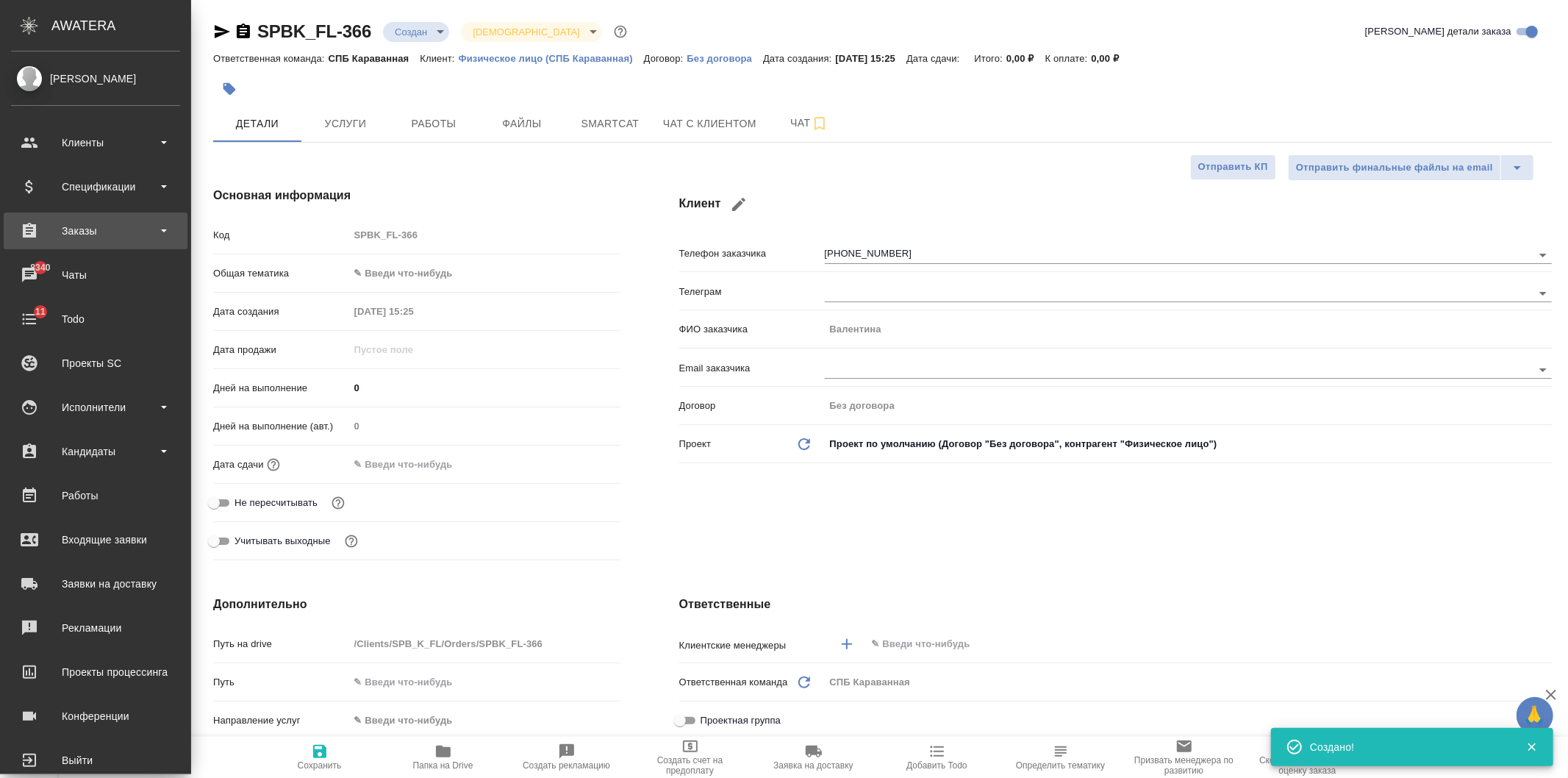
click at [104, 243] on div "Заказы" at bounding box center [96, 231] width 184 height 37
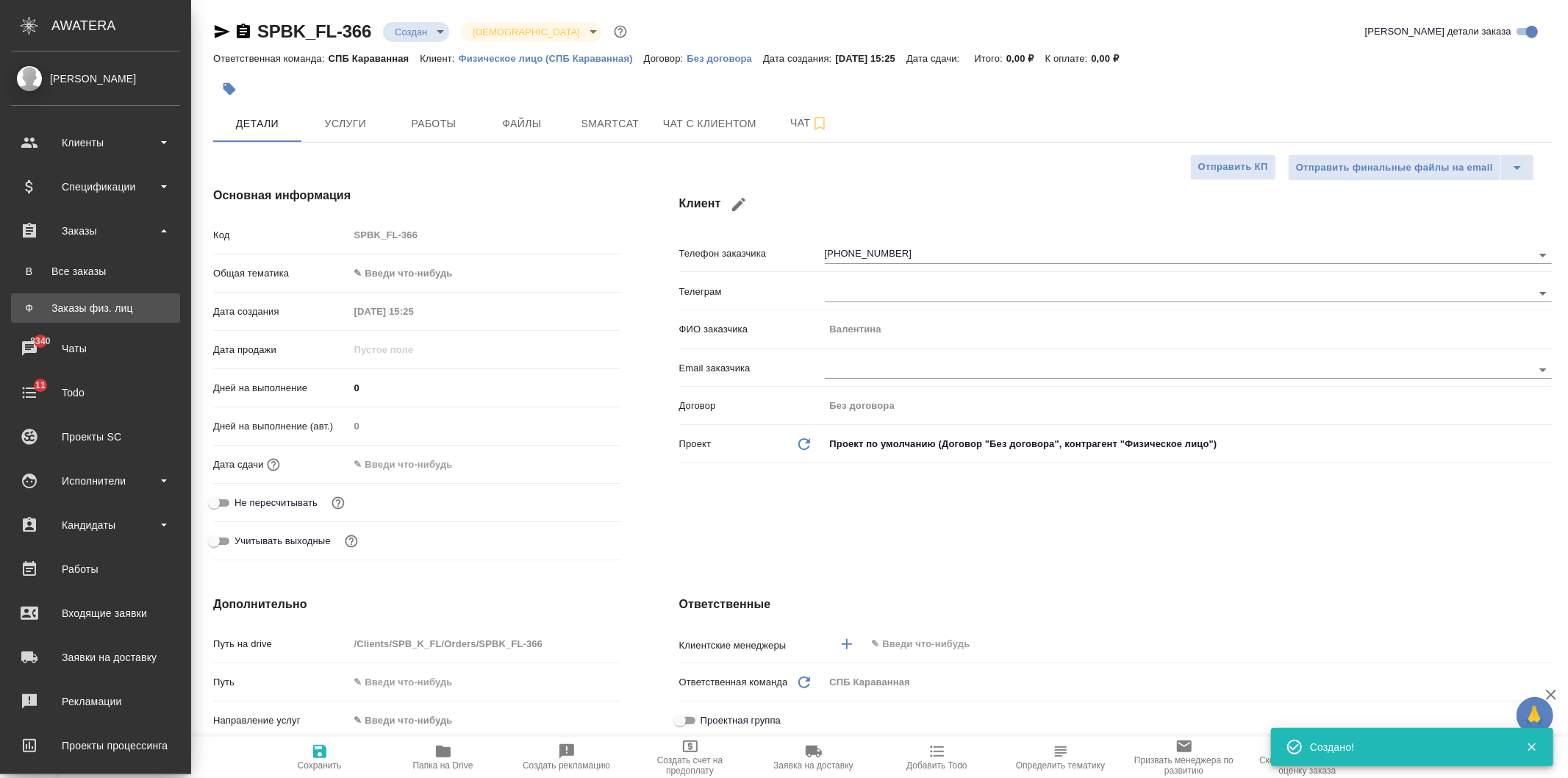
type textarea "x"
click at [132, 296] on link "Ф Заказы физ. лиц" at bounding box center [96, 308] width 169 height 29
type textarea "x"
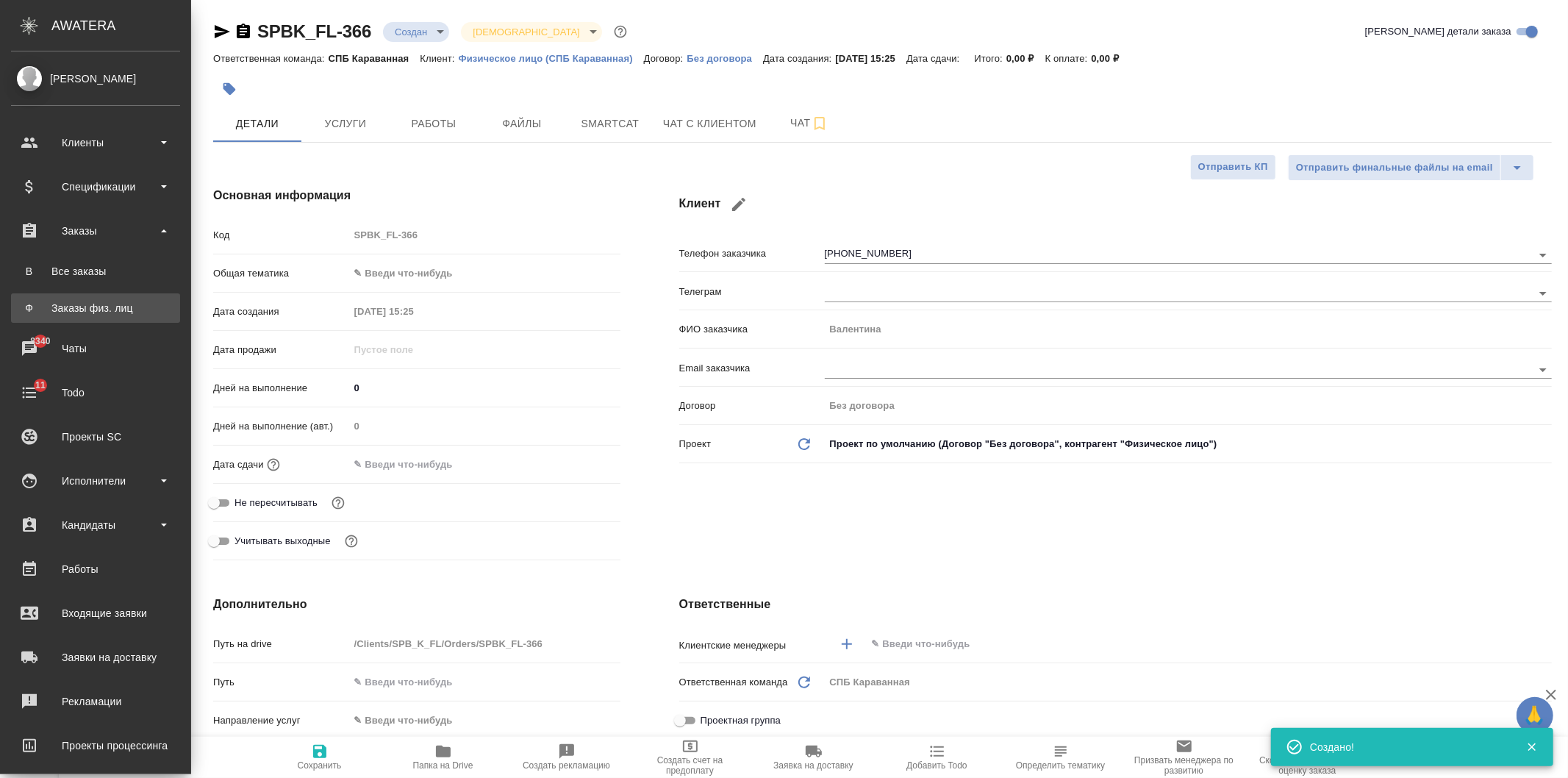
type textarea "x"
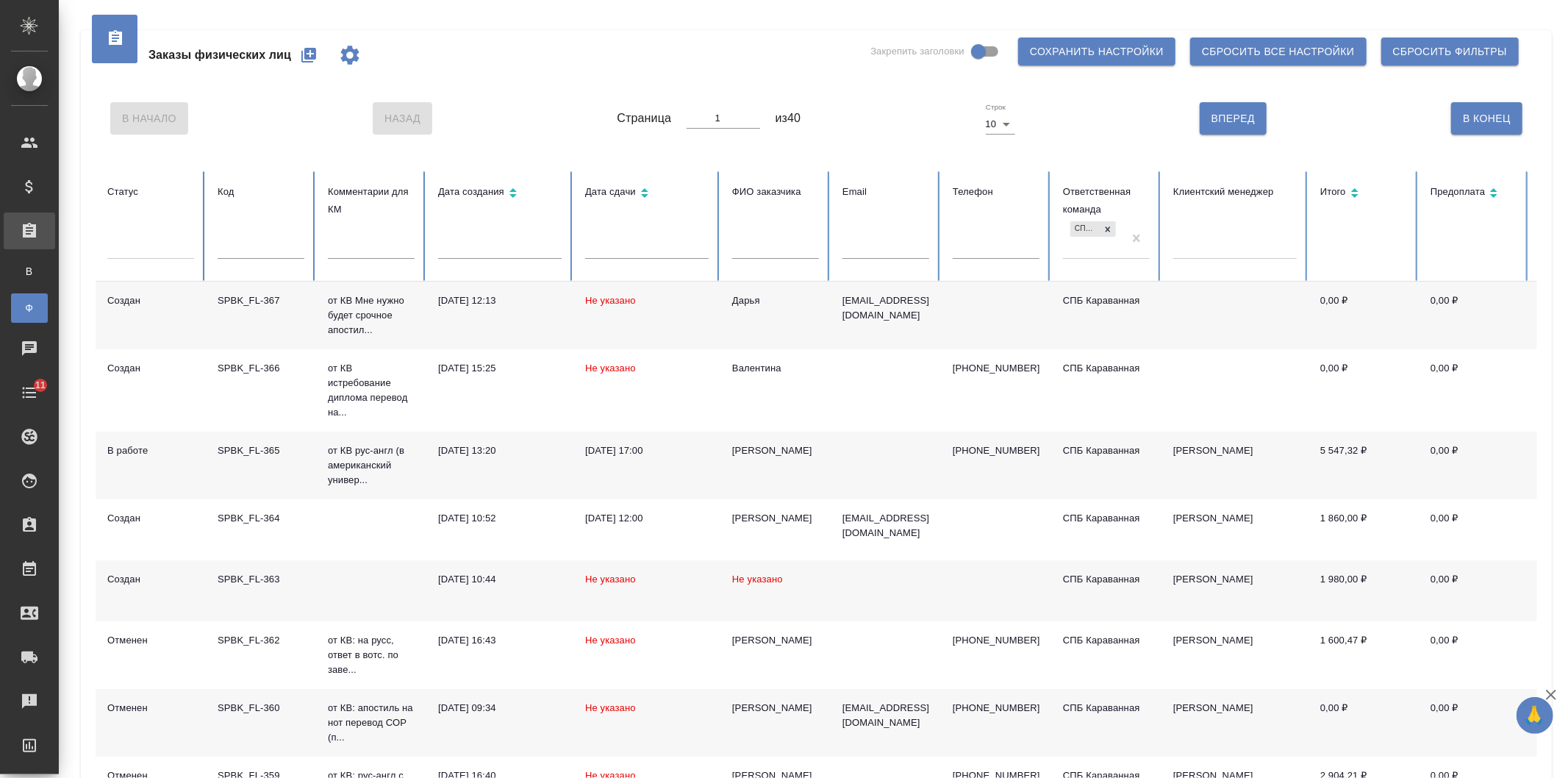
click at [570, 478] on td "[DATE] 13:20" at bounding box center [500, 466] width 147 height 68
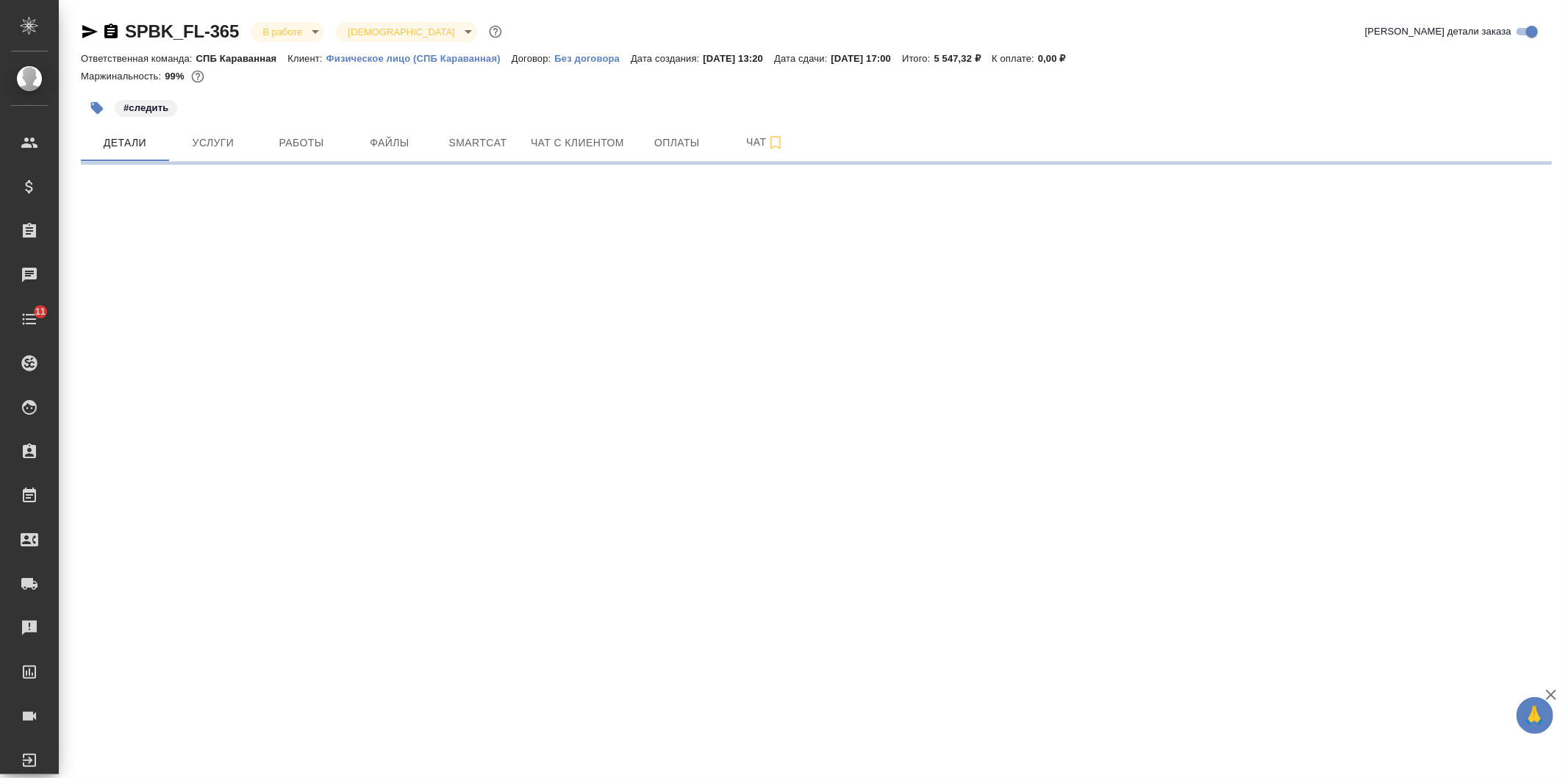
select select "RU"
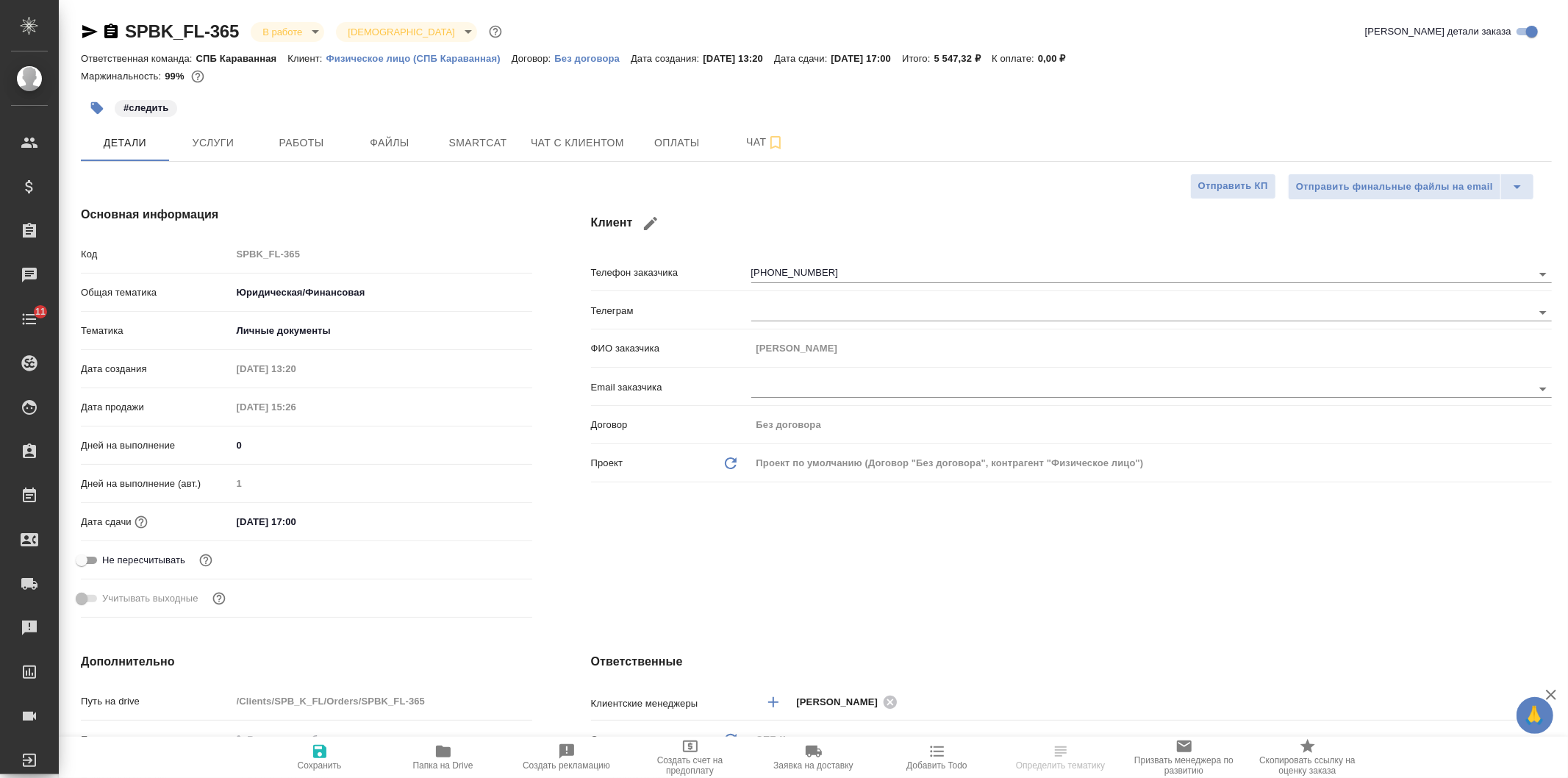
type textarea "x"
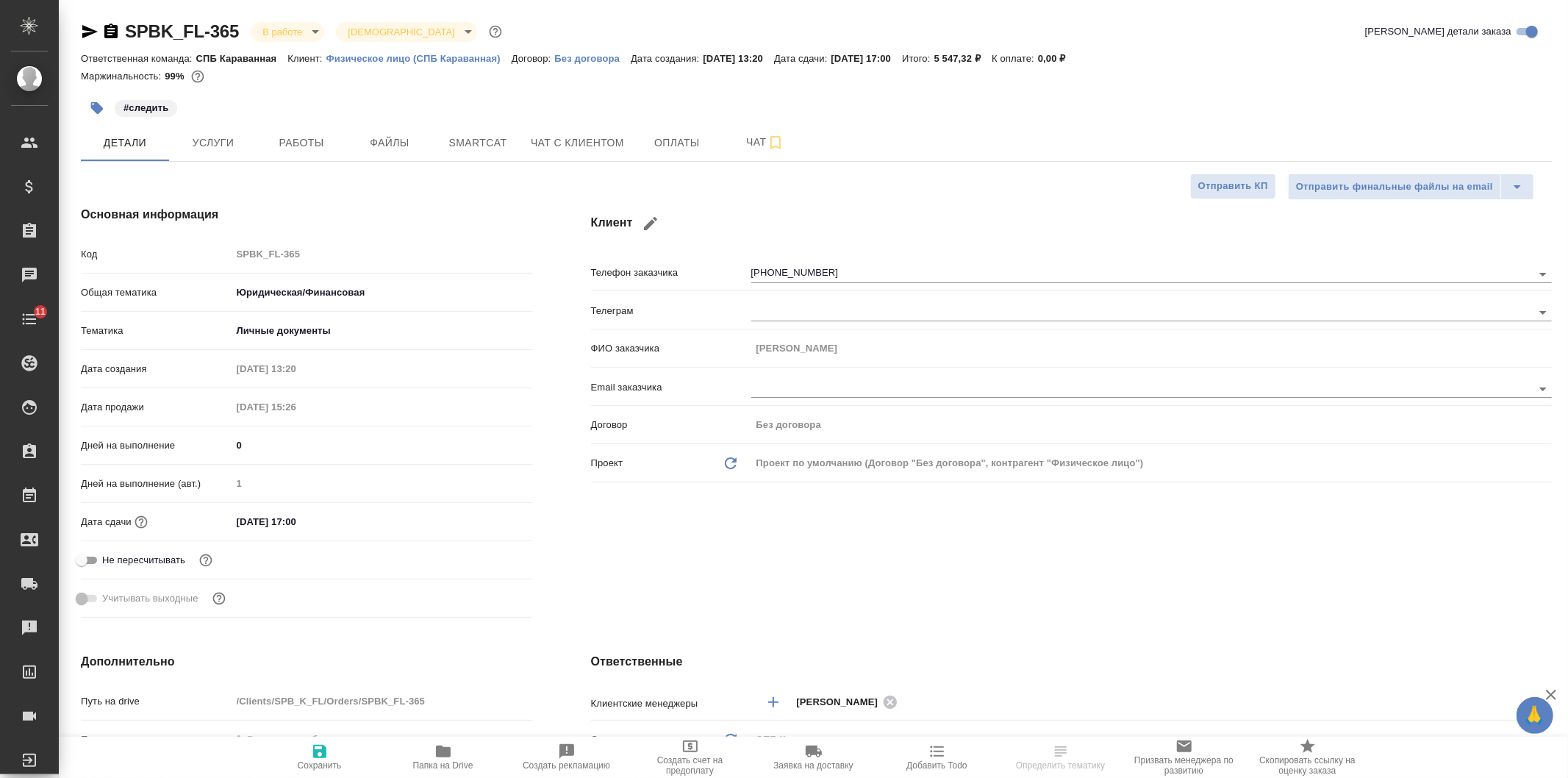
type textarea "x"
click at [318, 149] on span "Работы" at bounding box center [301, 143] width 71 height 18
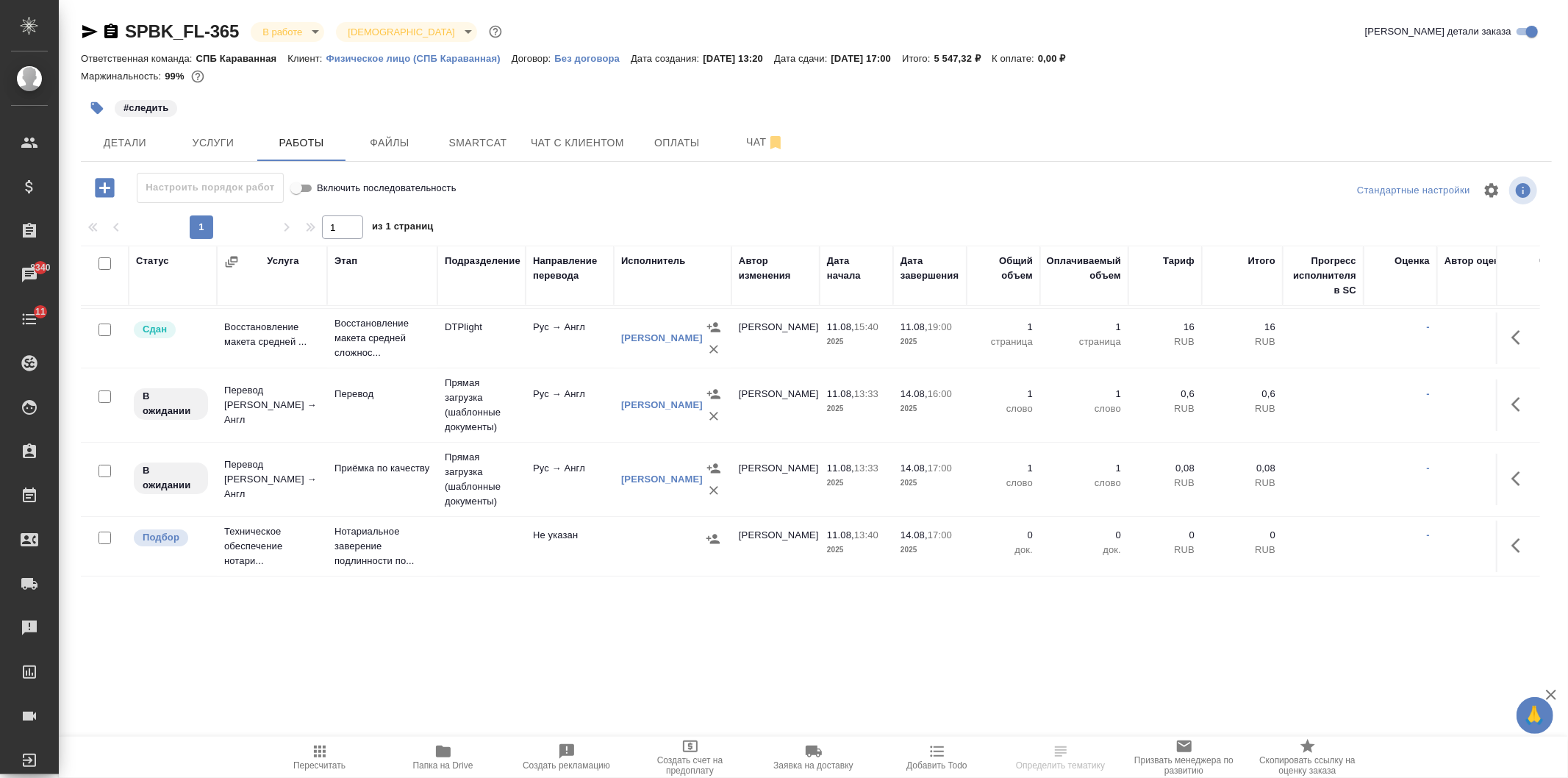
scroll to position [70, 0]
click at [745, 151] on span "Чат" at bounding box center [765, 142] width 71 height 18
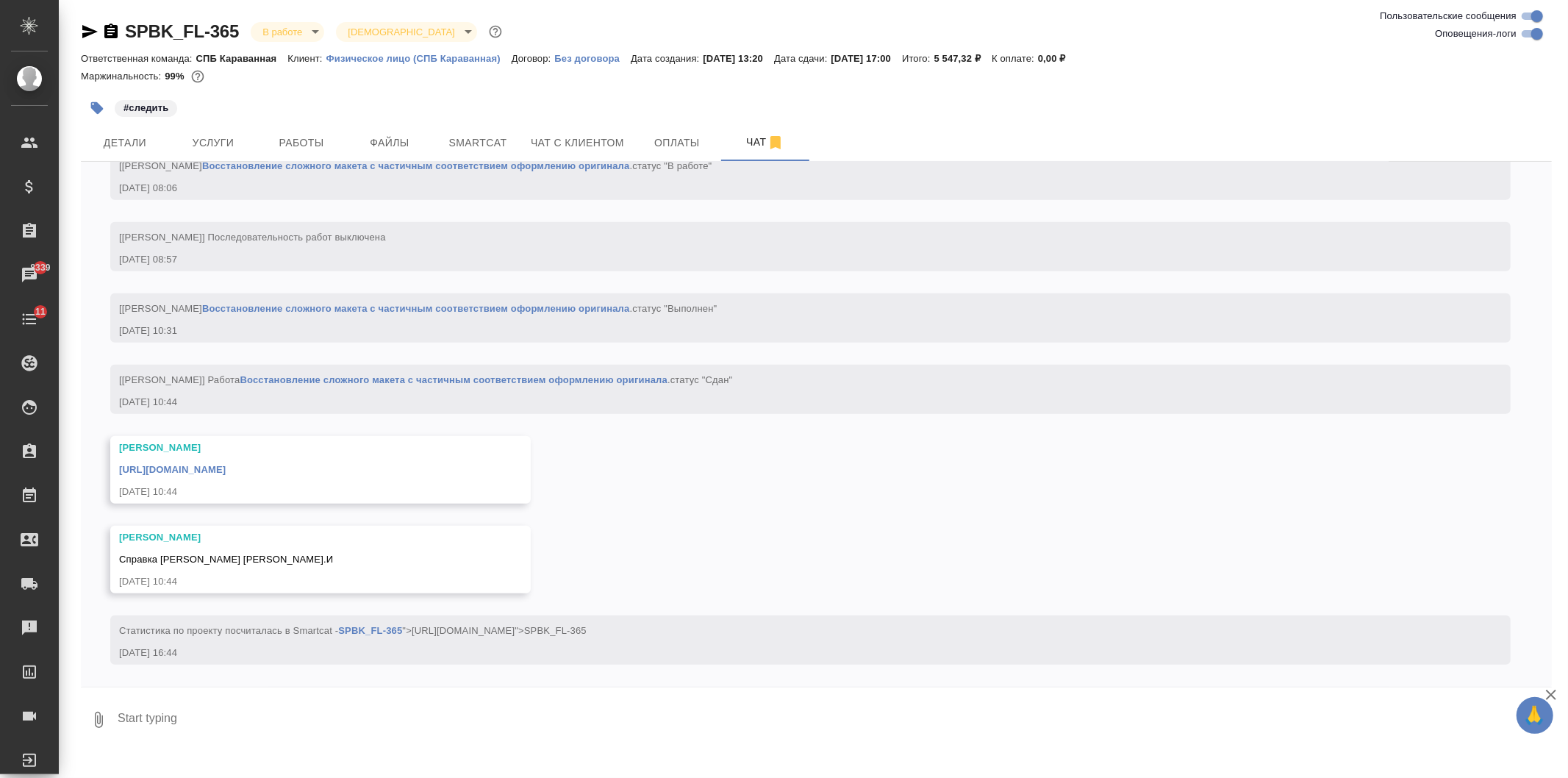
scroll to position [6012, 0]
click at [141, 140] on span "Детали" at bounding box center [125, 143] width 71 height 18
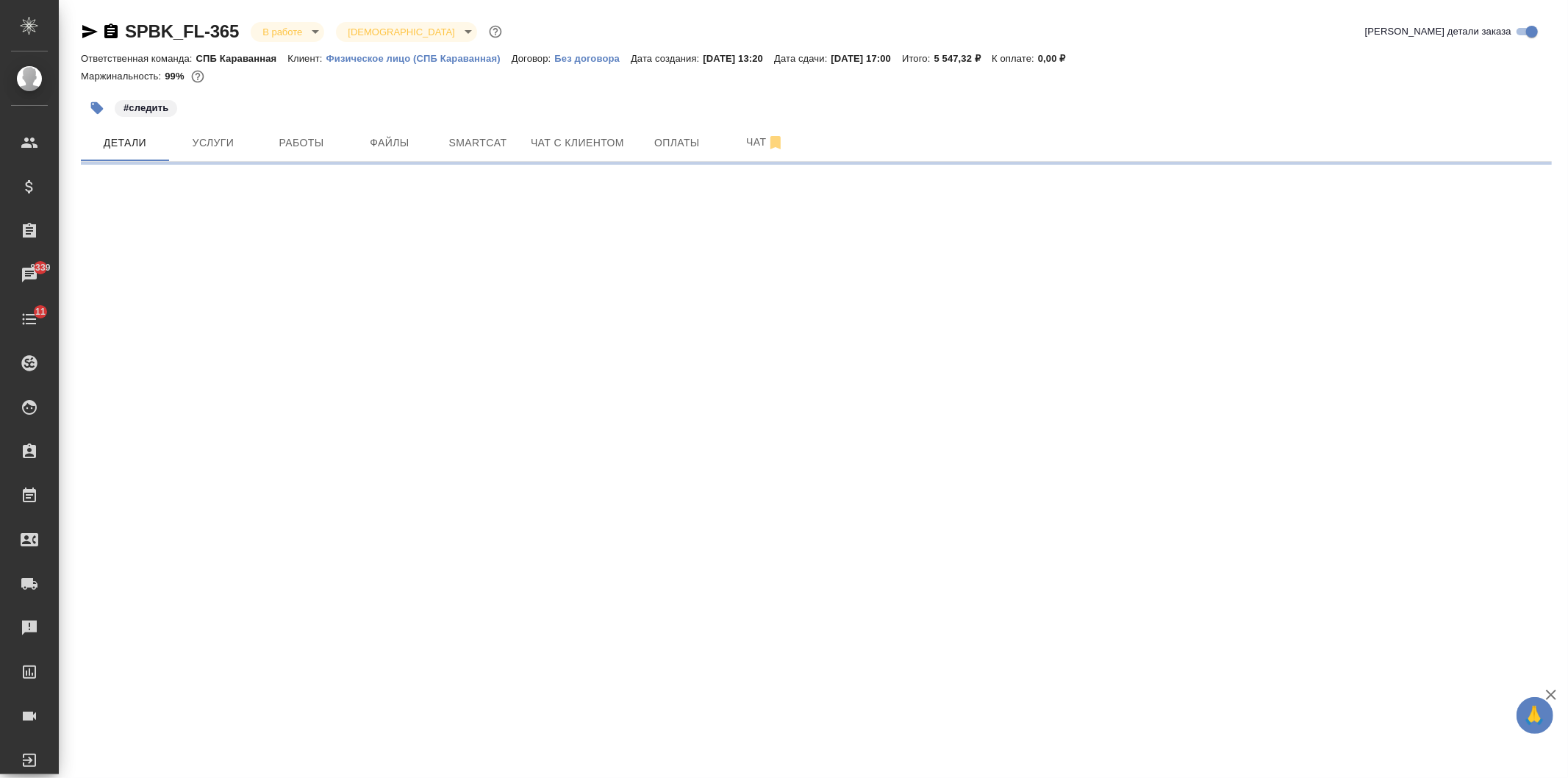
select select "RU"
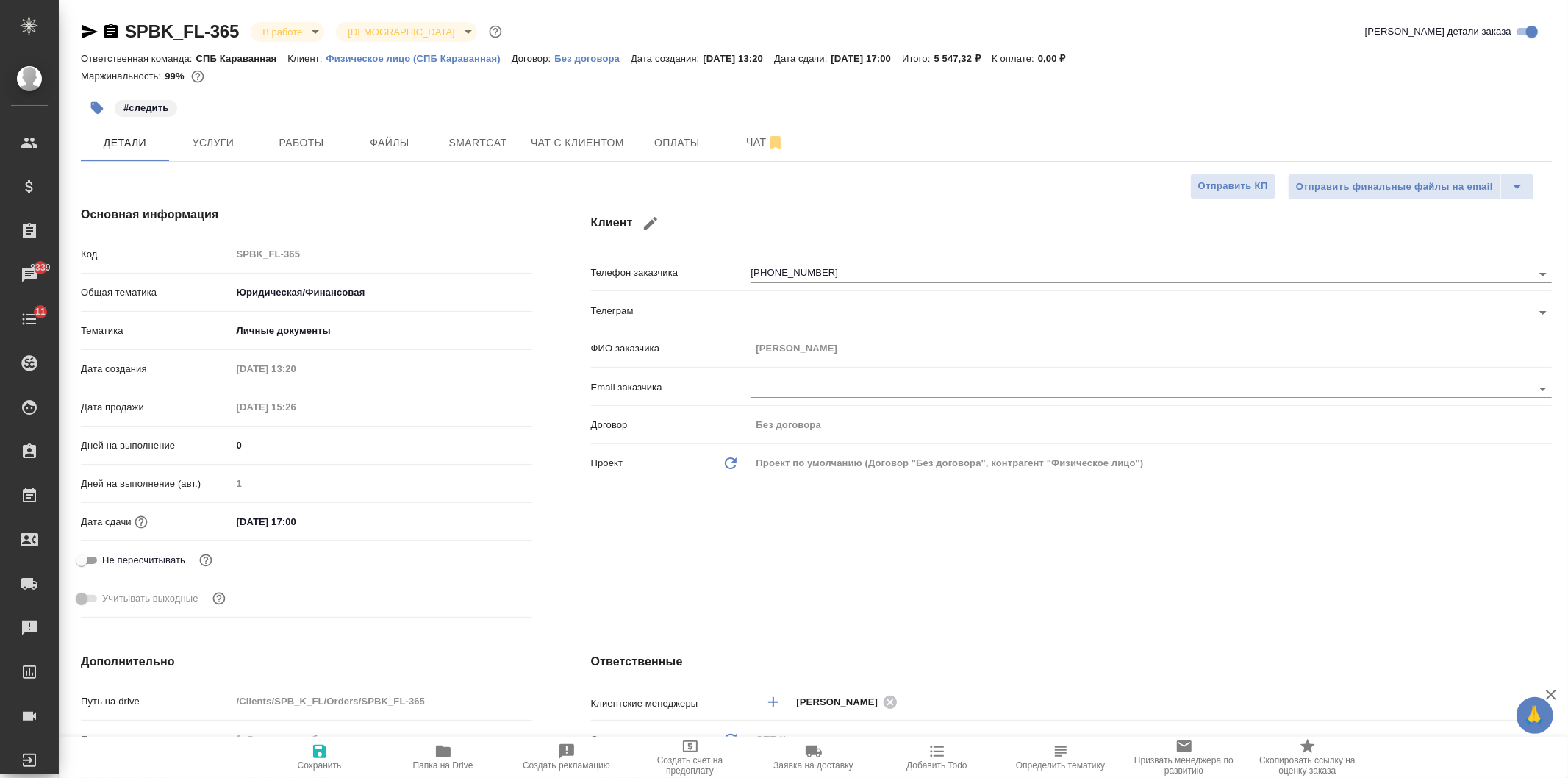
type textarea "x"
click at [1174, 535] on div "Клиент Телефон заказчика +79819727525 Телеграм ФИО заказчика Рыжов Егор Email з…" at bounding box center [1071, 414] width 1020 height 476
click at [254, 518] on input "14.08.2025 17:00" at bounding box center [297, 521] width 129 height 21
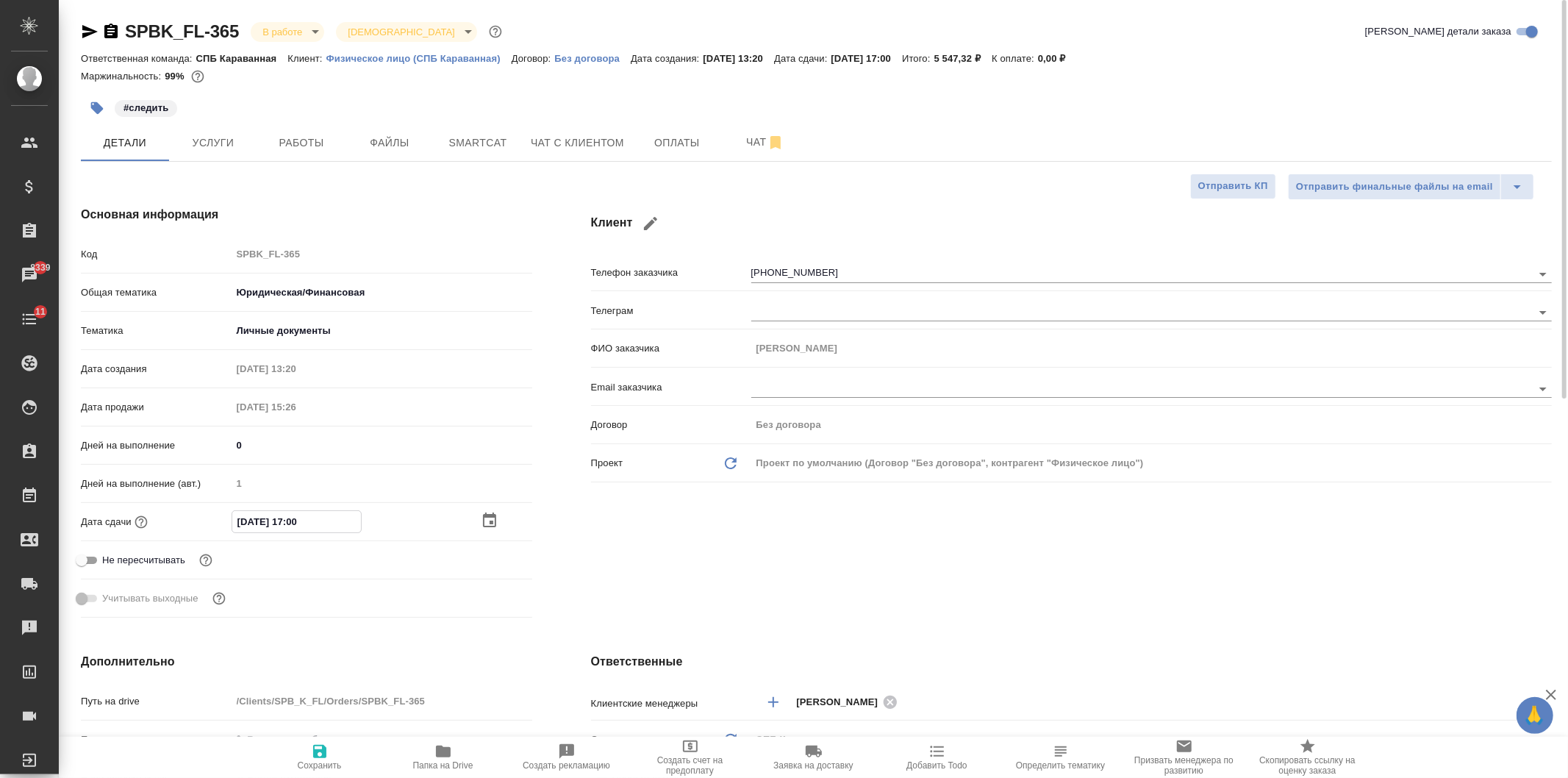
click at [495, 513] on icon "button" at bounding box center [489, 520] width 17 height 17
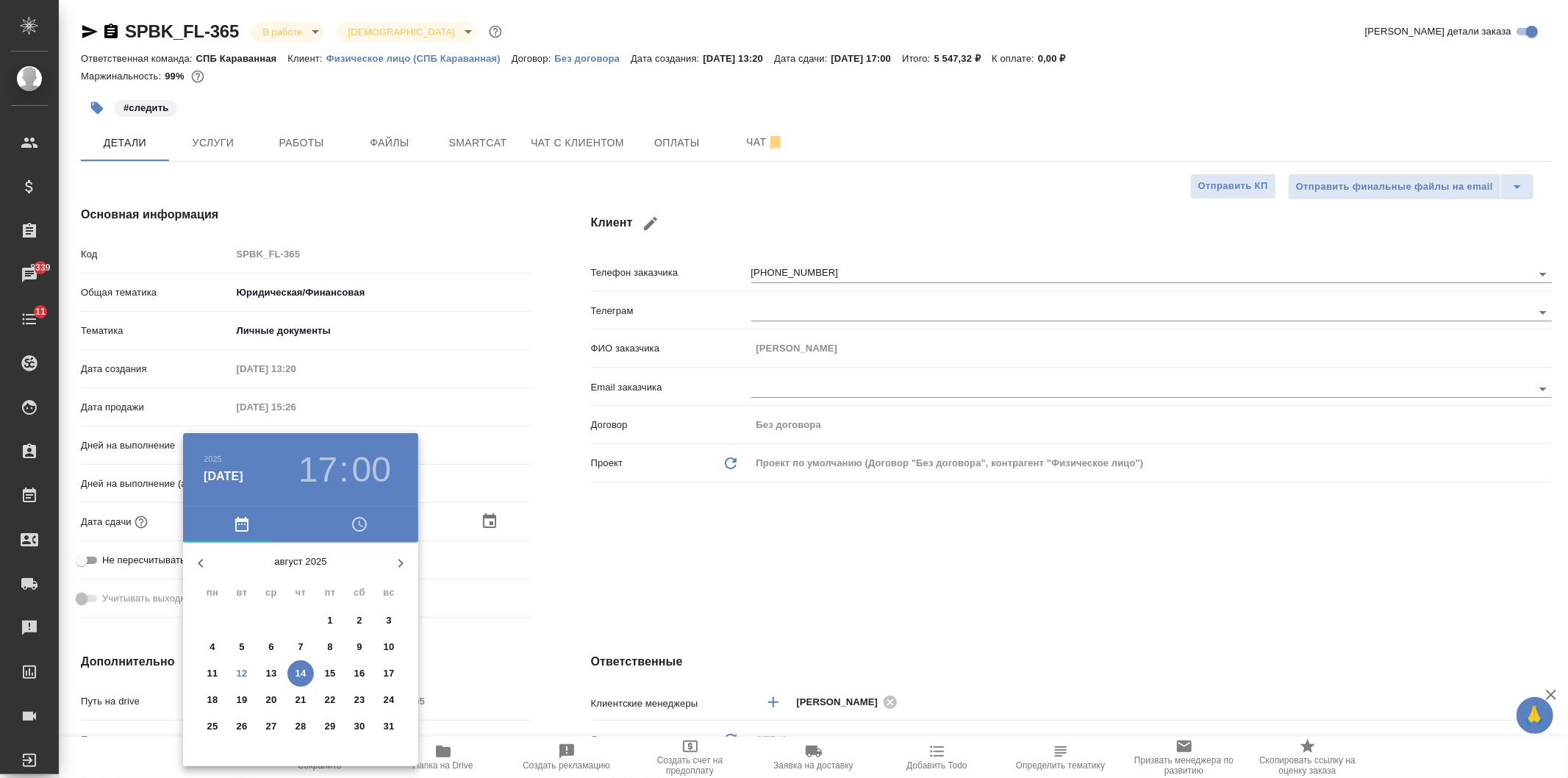
click at [616, 545] on div at bounding box center [784, 389] width 1568 height 778
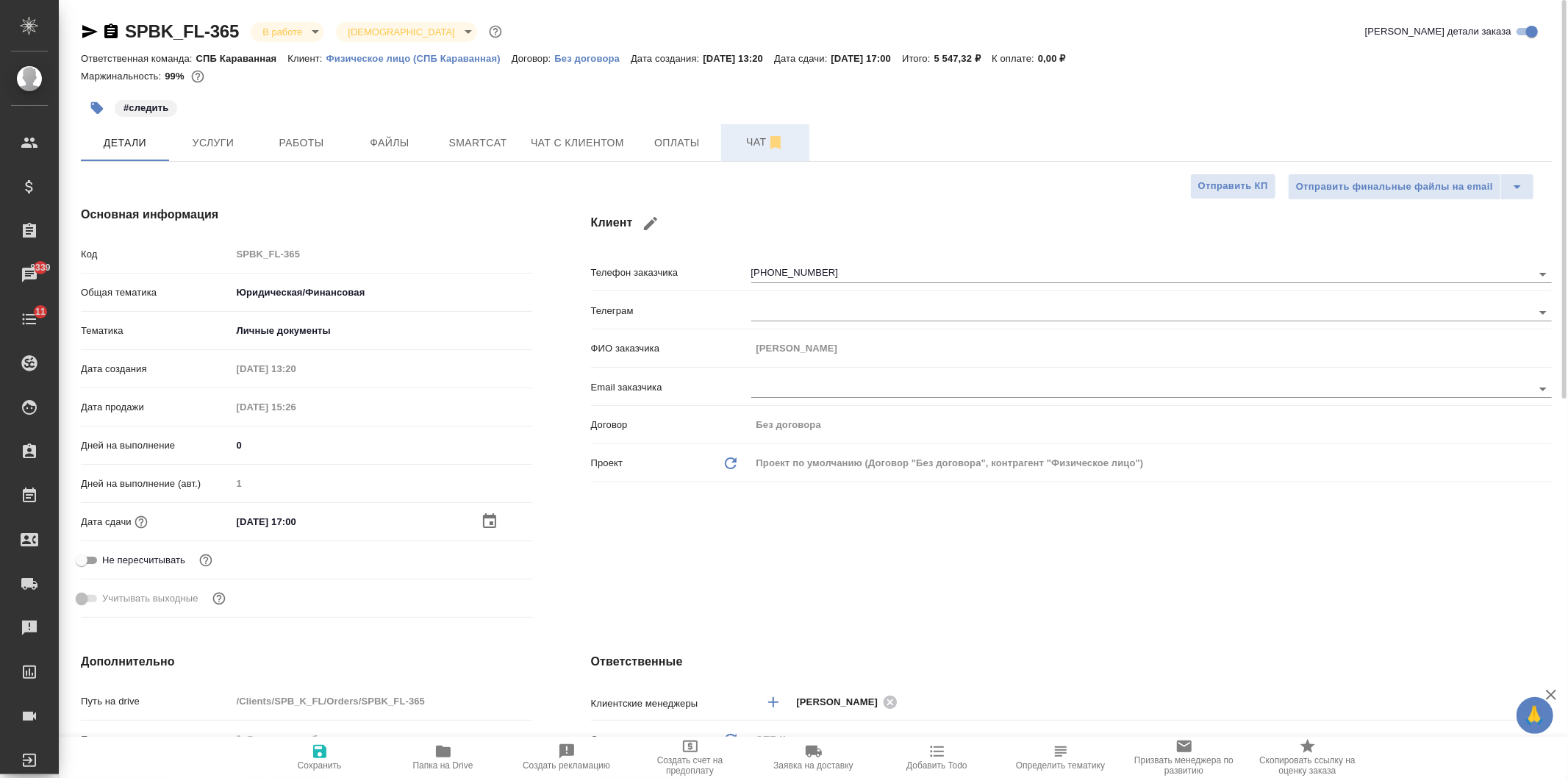
click at [739, 134] on span "Чат" at bounding box center [765, 142] width 71 height 18
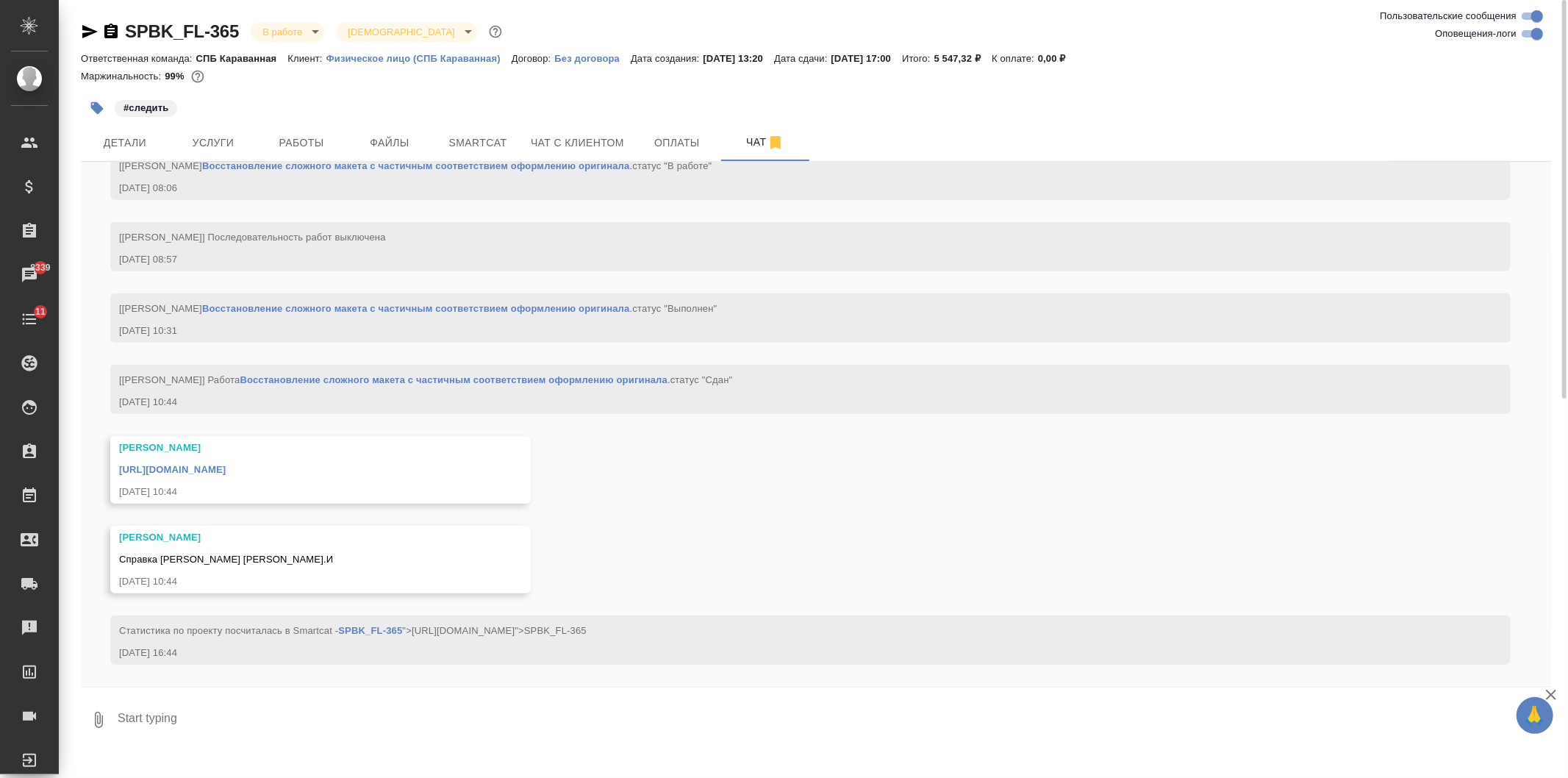
scroll to position [6012, 0]
click at [144, 175] on div "[Васильева Ольга] Работа Восстановление сложного макета с частичным соответстви…" at bounding box center [789, 175] width 1340 height 40
click at [149, 155] on button "Детали" at bounding box center [125, 142] width 88 height 37
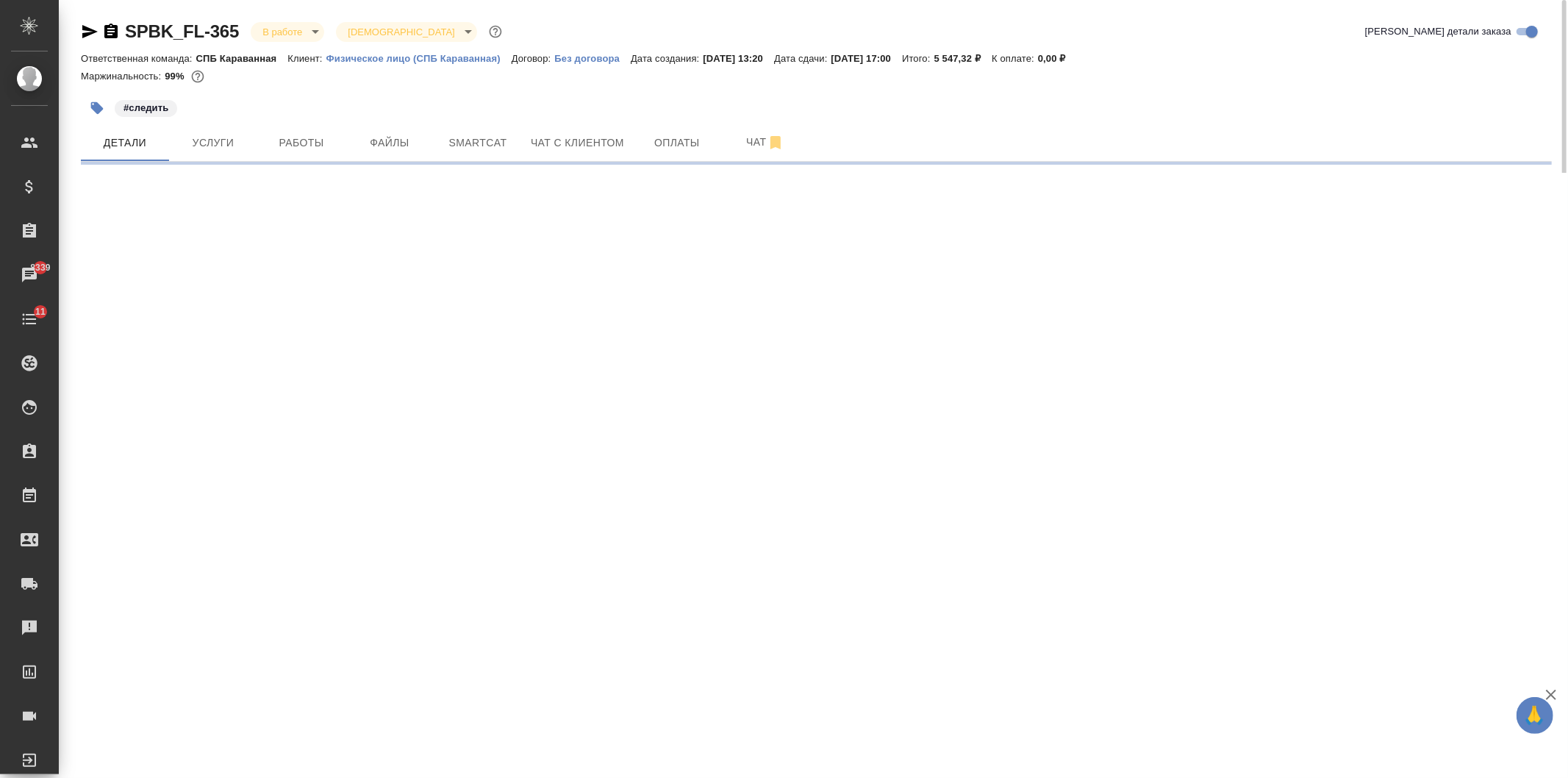
select select "RU"
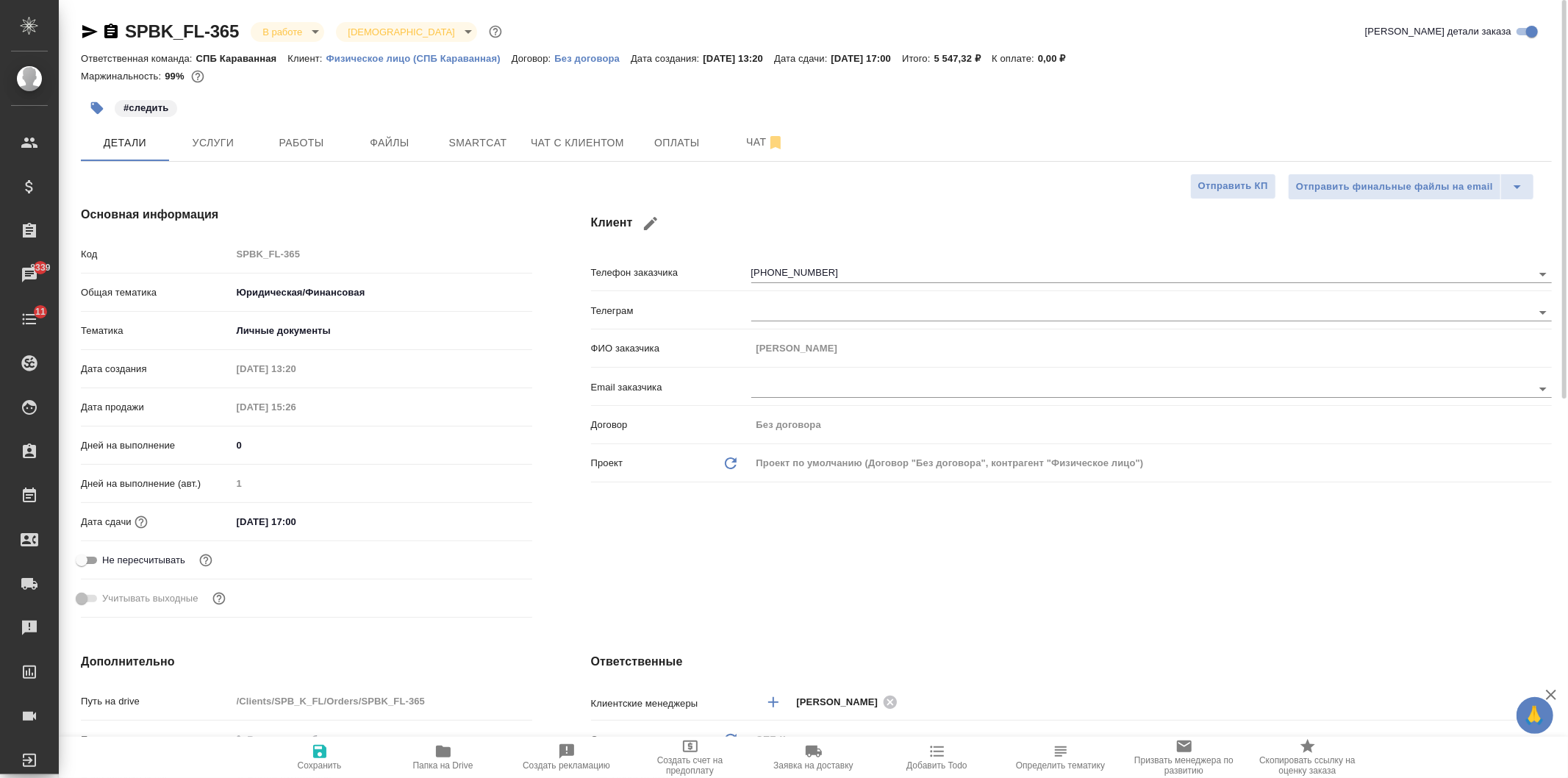
type textarea "x"
click at [294, 138] on span "Работы" at bounding box center [301, 143] width 71 height 18
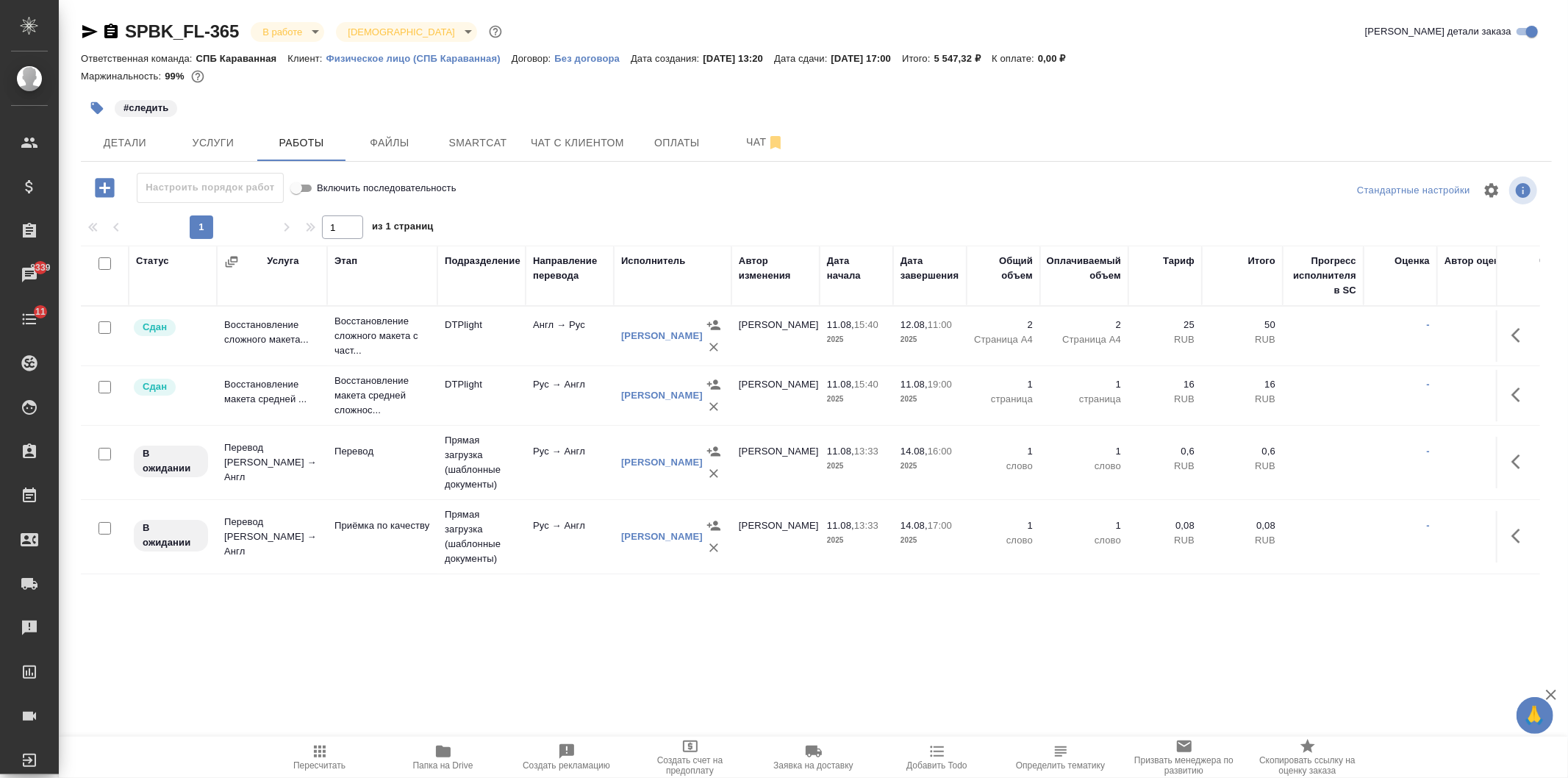
click at [79, 29] on div "SPBK_FL-365 В работе inProgress Святая троица holyTrinity Кратко детали заказа …" at bounding box center [816, 307] width 1487 height 614
click at [85, 29] on icon "button" at bounding box center [90, 31] width 16 height 13
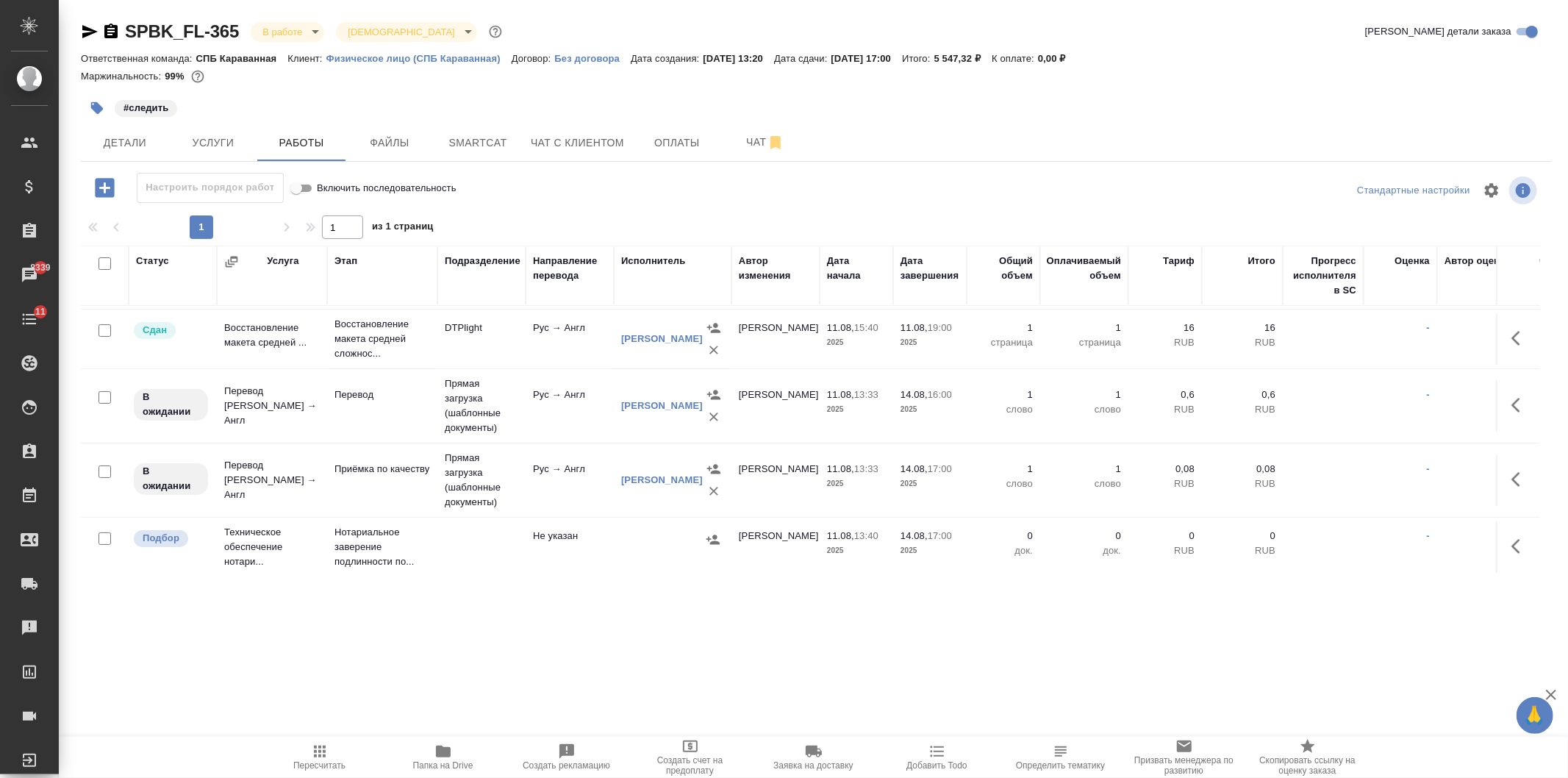
scroll to position [70, 0]
click at [553, 127] on button "Чат с клиентом" at bounding box center [577, 142] width 111 height 37
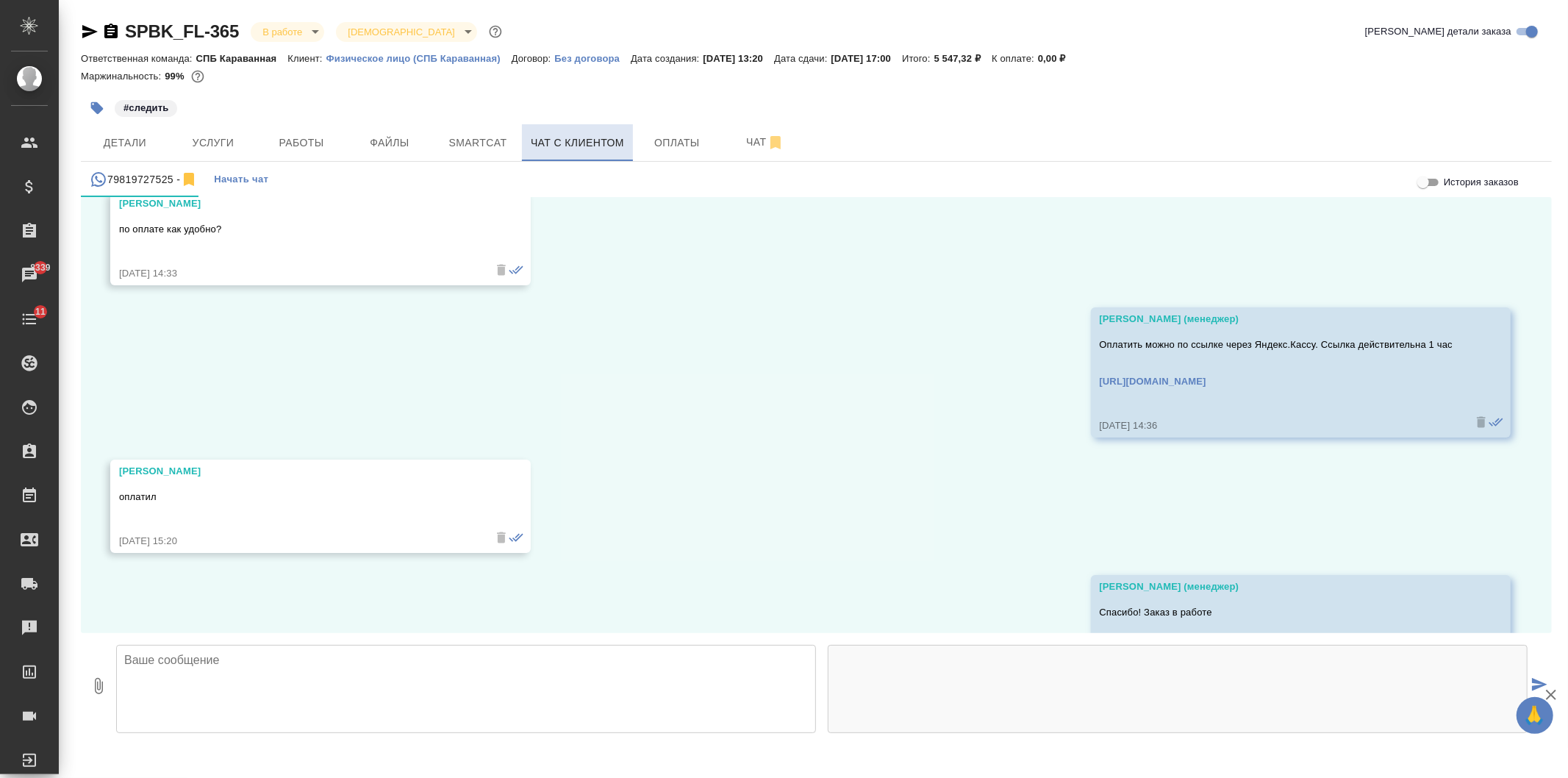
scroll to position [3684, 0]
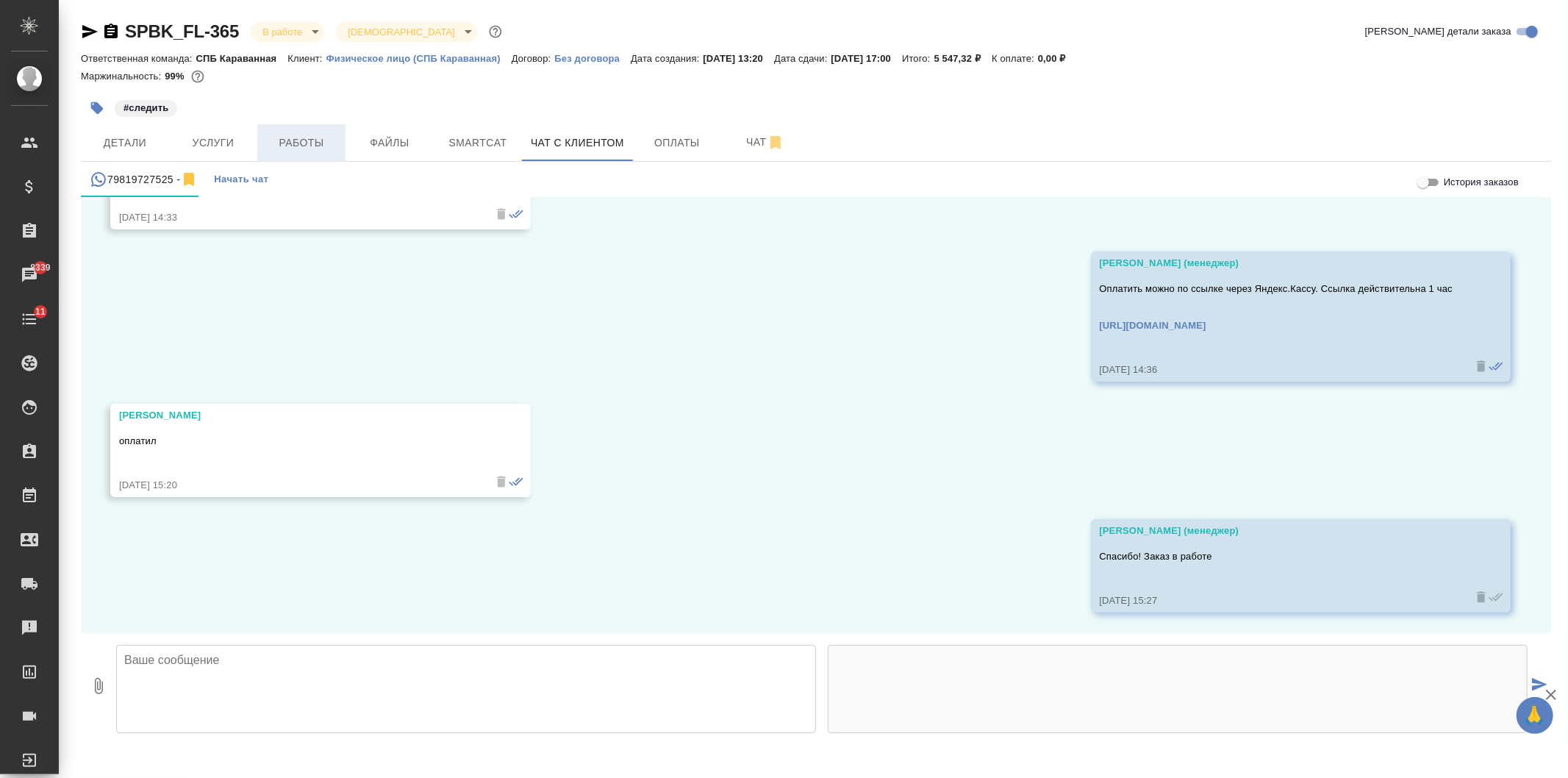
click at [262, 148] on button "Работы" at bounding box center [301, 142] width 88 height 37
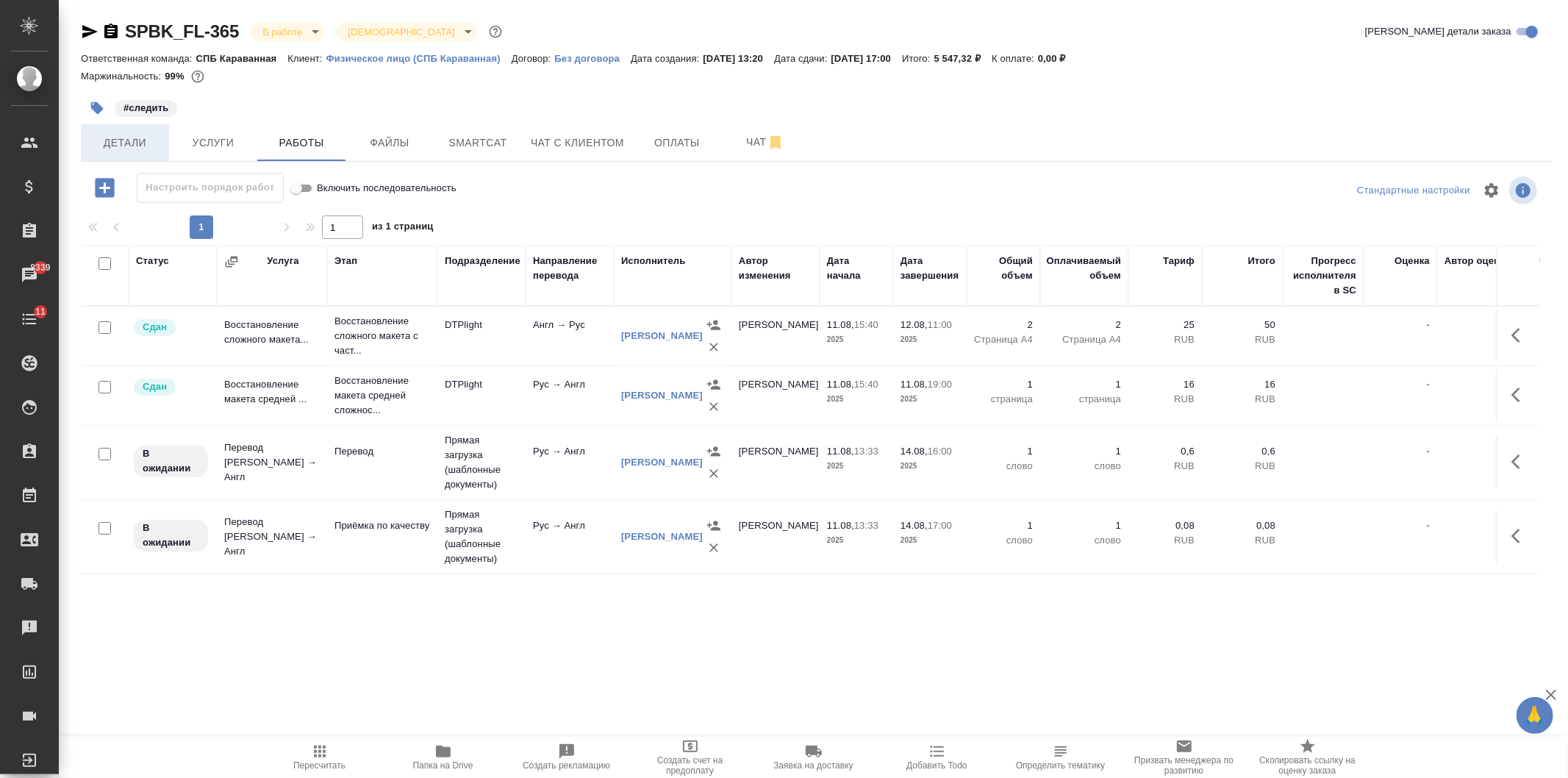
click at [120, 154] on button "Детали" at bounding box center [125, 142] width 88 height 37
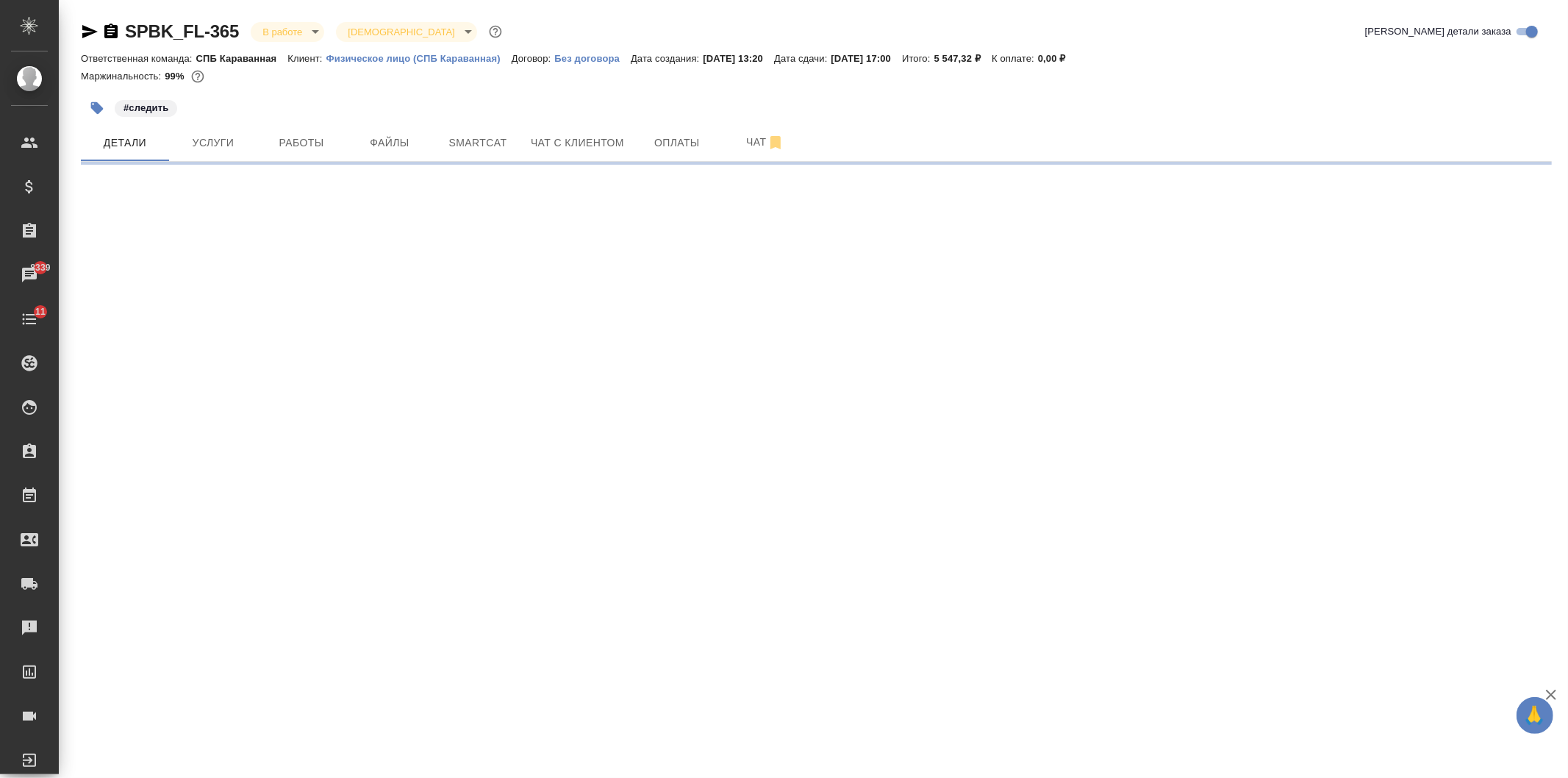
select select "RU"
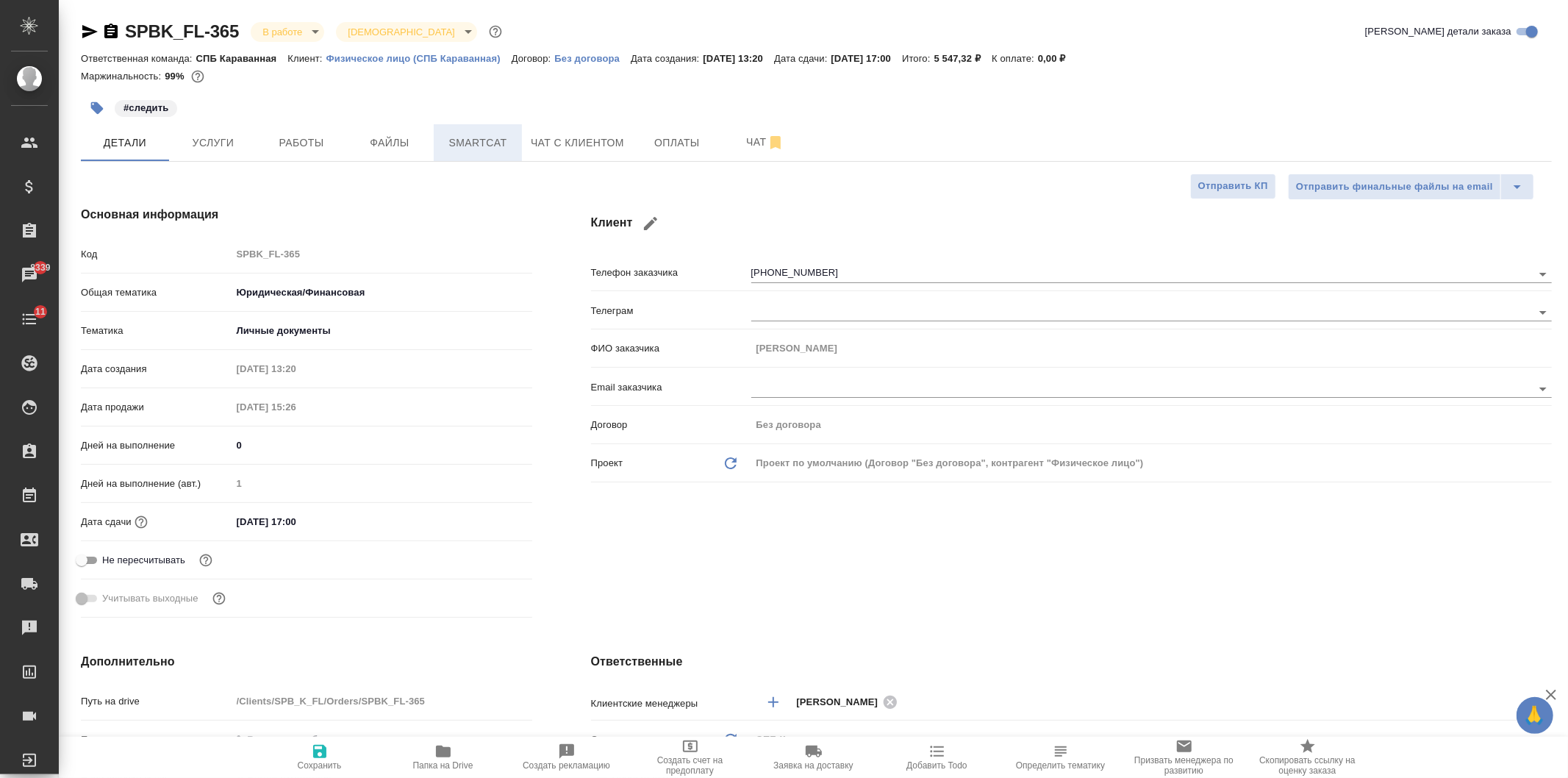
type textarea "x"
click at [313, 513] on input "14.08.2025 17:00" at bounding box center [297, 521] width 129 height 21
type textarea "x"
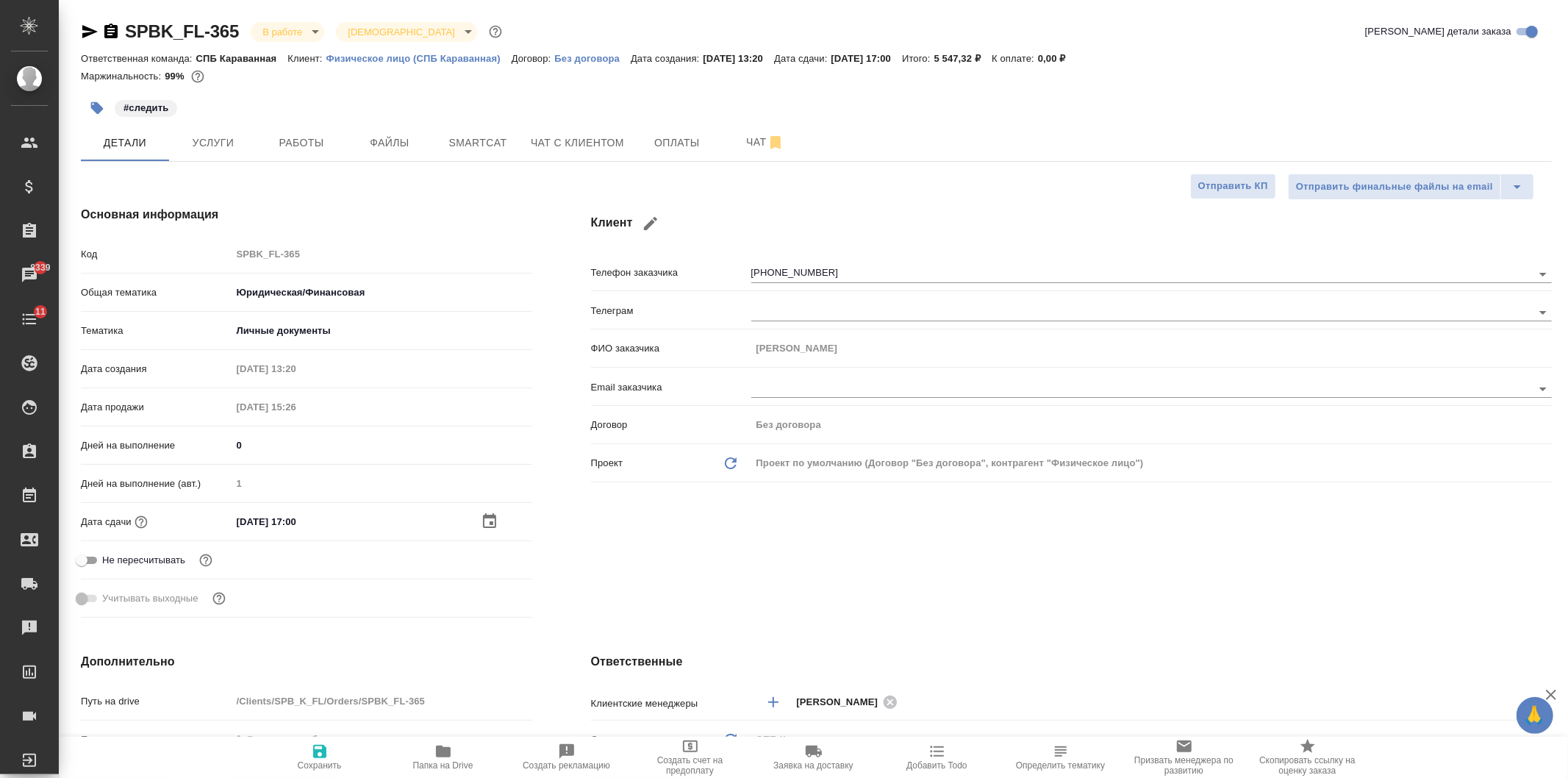
type textarea "x"
